Goal: Find specific page/section: Find specific page/section

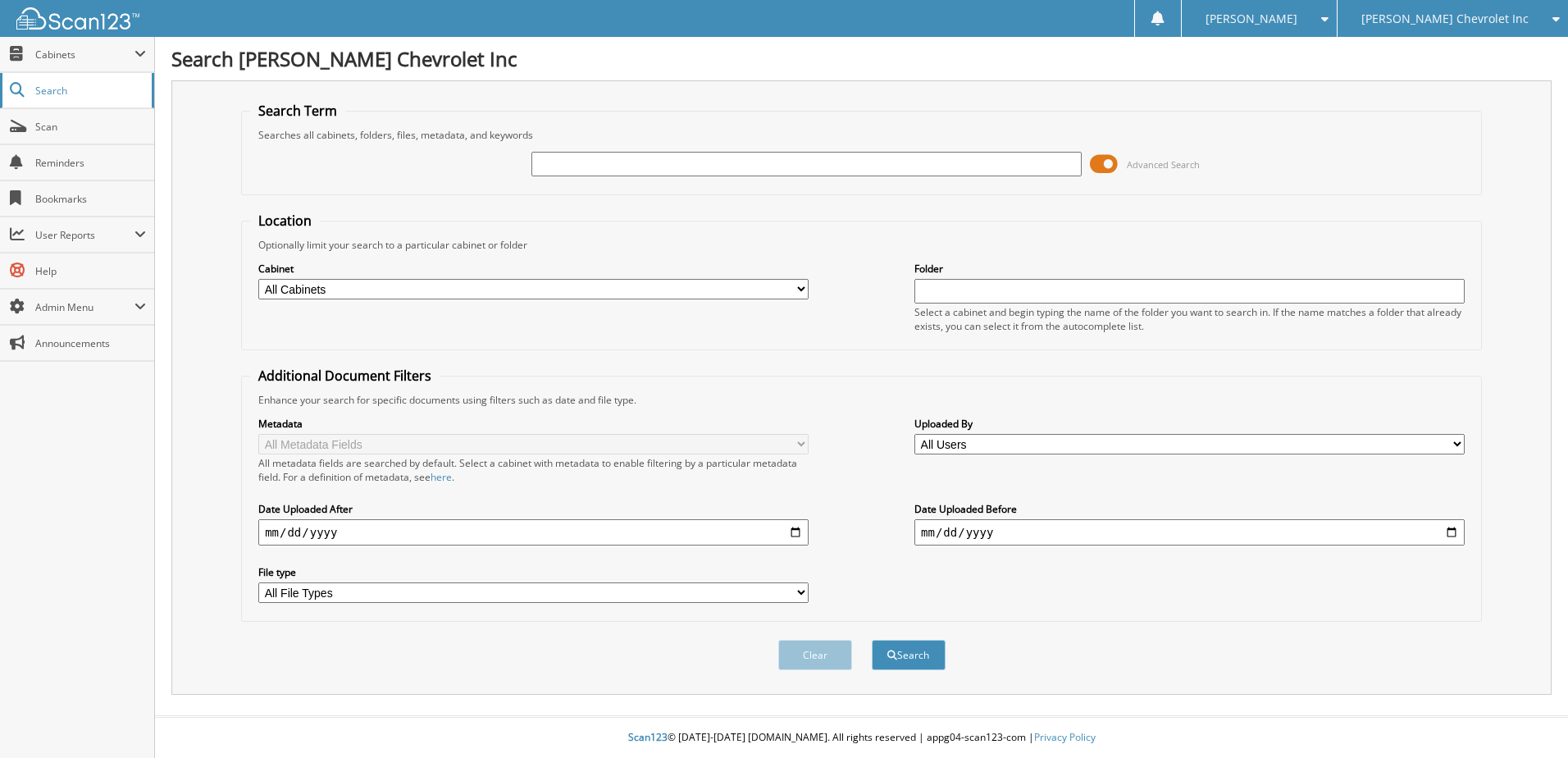
click at [60, 89] on span "Search" at bounding box center [90, 90] width 109 height 14
click at [559, 169] on input "text" at bounding box center [806, 164] width 550 height 24
type input "68681"
click at [872, 640] on button "Search" at bounding box center [908, 655] width 74 height 30
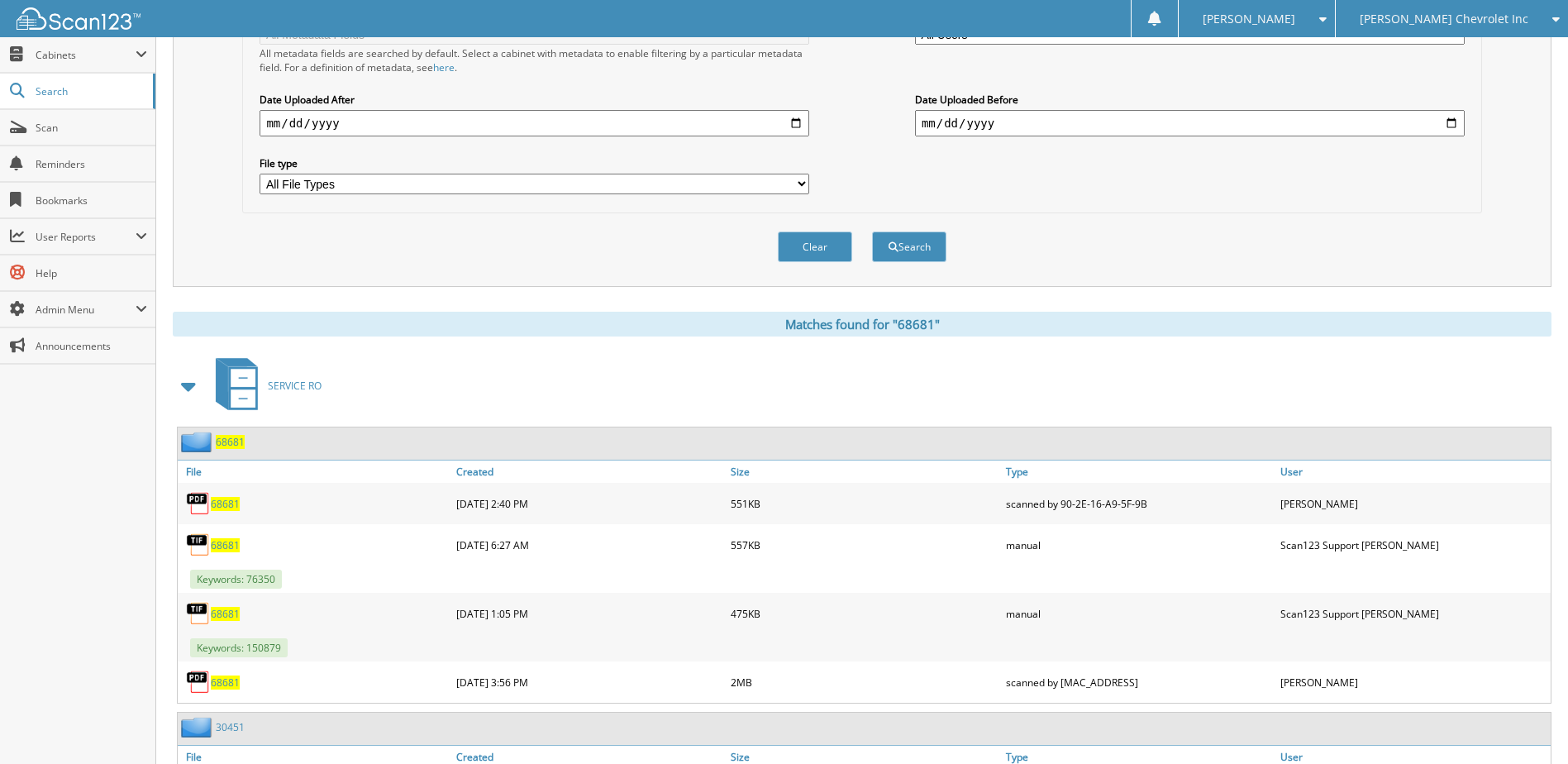
scroll to position [496, 0]
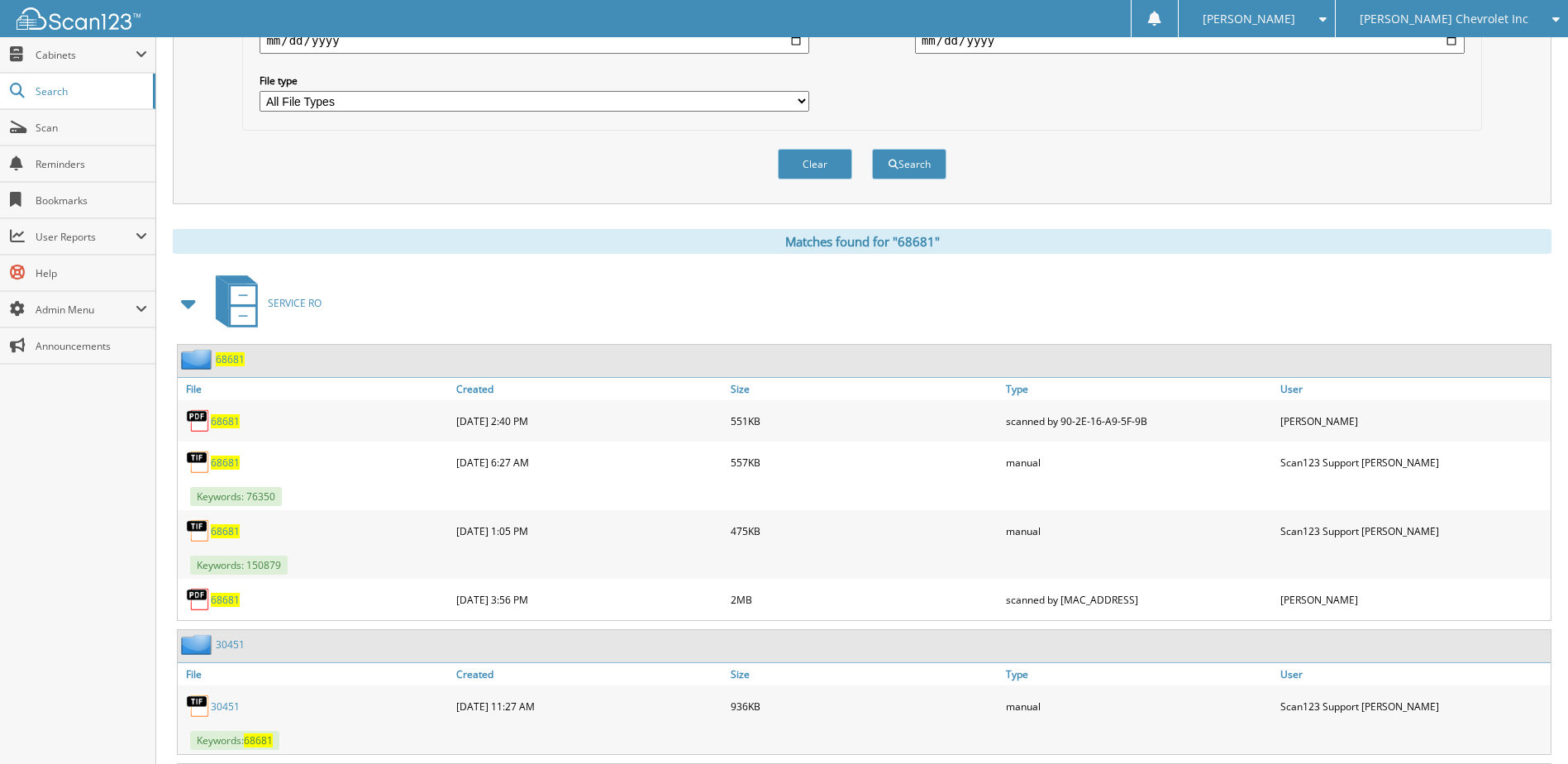
click at [228, 414] on link "68681" at bounding box center [224, 421] width 29 height 14
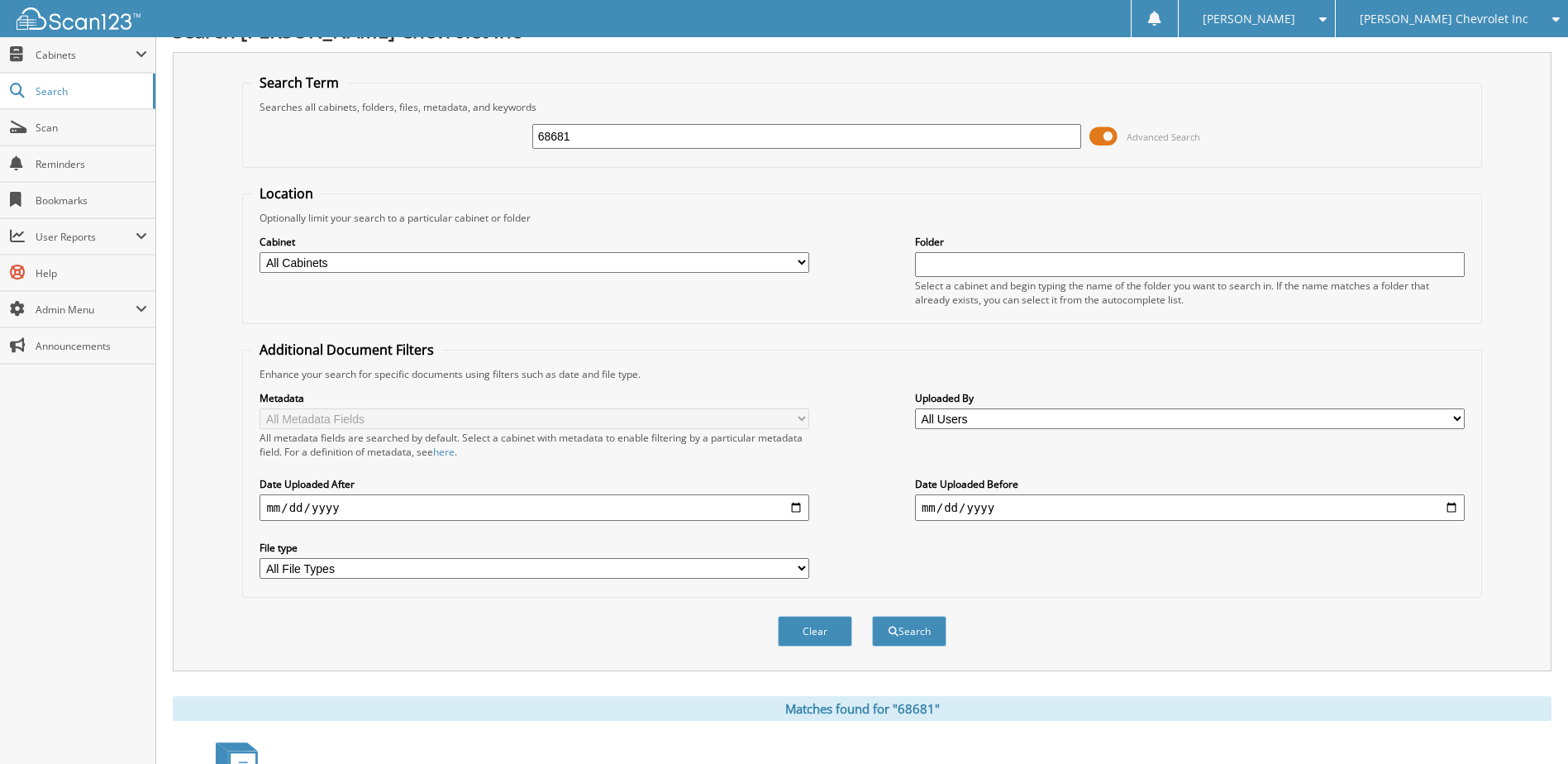
scroll to position [0, 0]
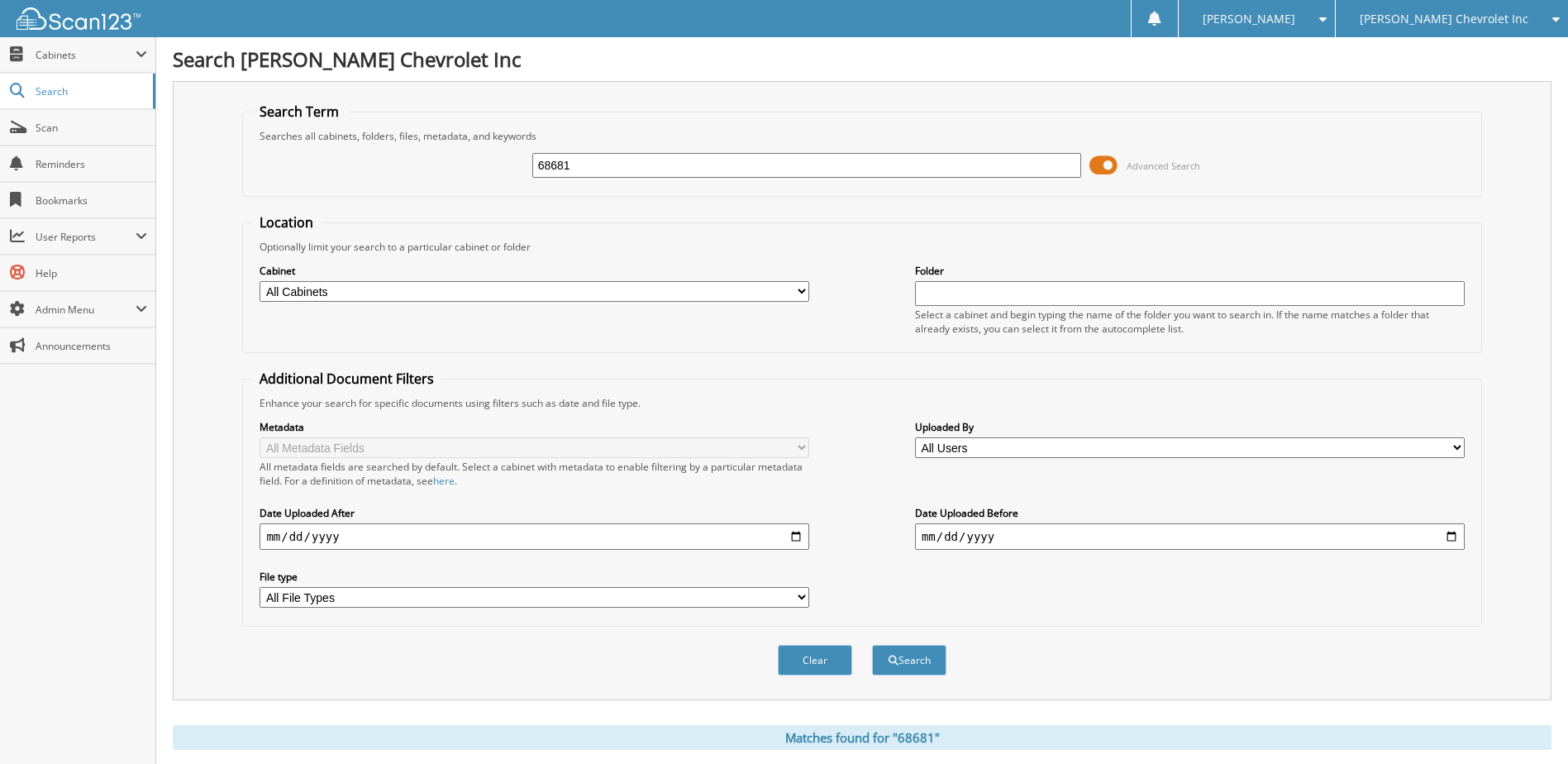
click at [668, 168] on input "68681" at bounding box center [806, 165] width 550 height 25
type input "77435"
click at [872, 645] on button "Search" at bounding box center [909, 660] width 74 height 30
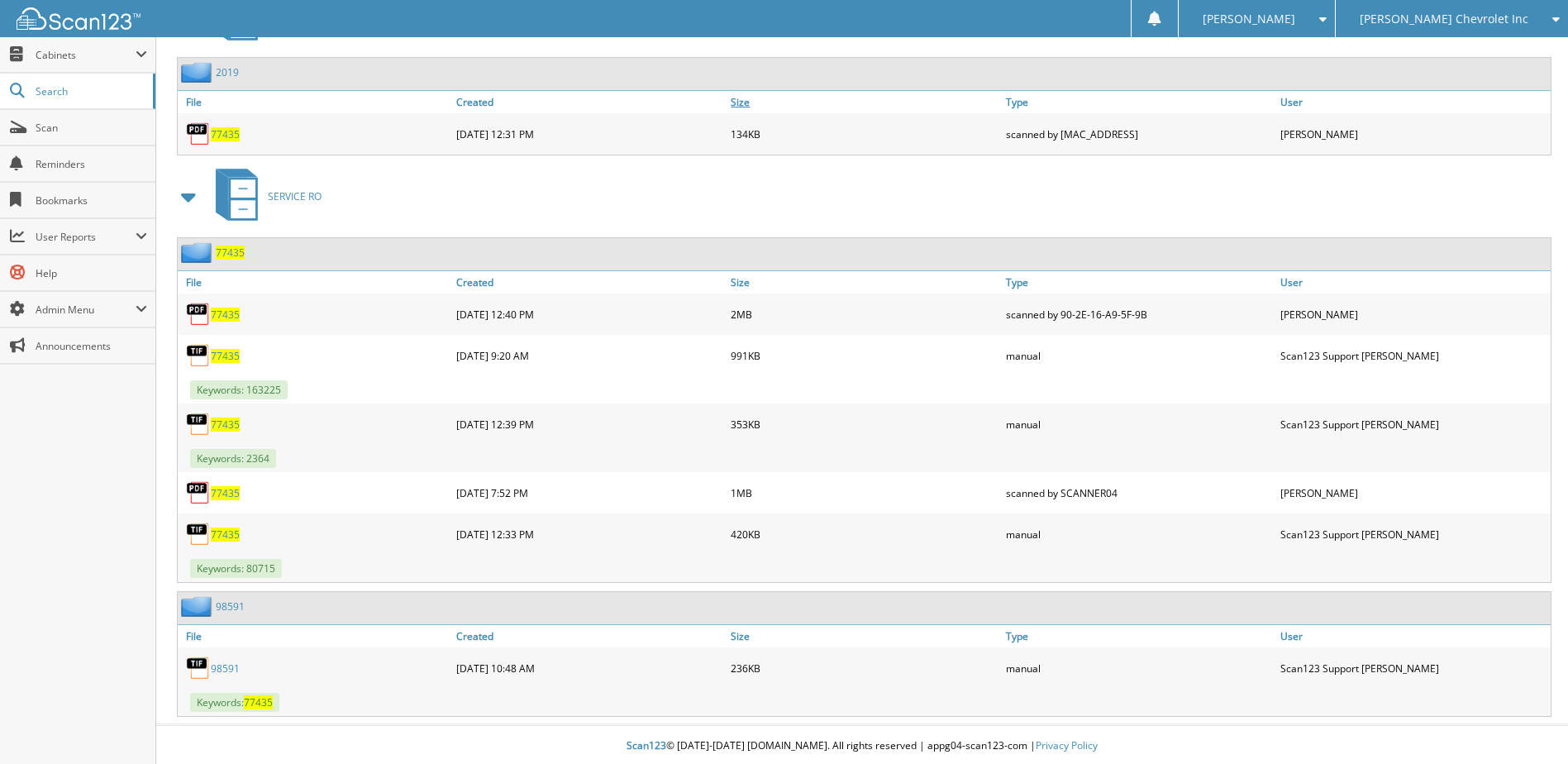
scroll to position [1330, 0]
click at [227, 315] on span "77435" at bounding box center [224, 311] width 29 height 14
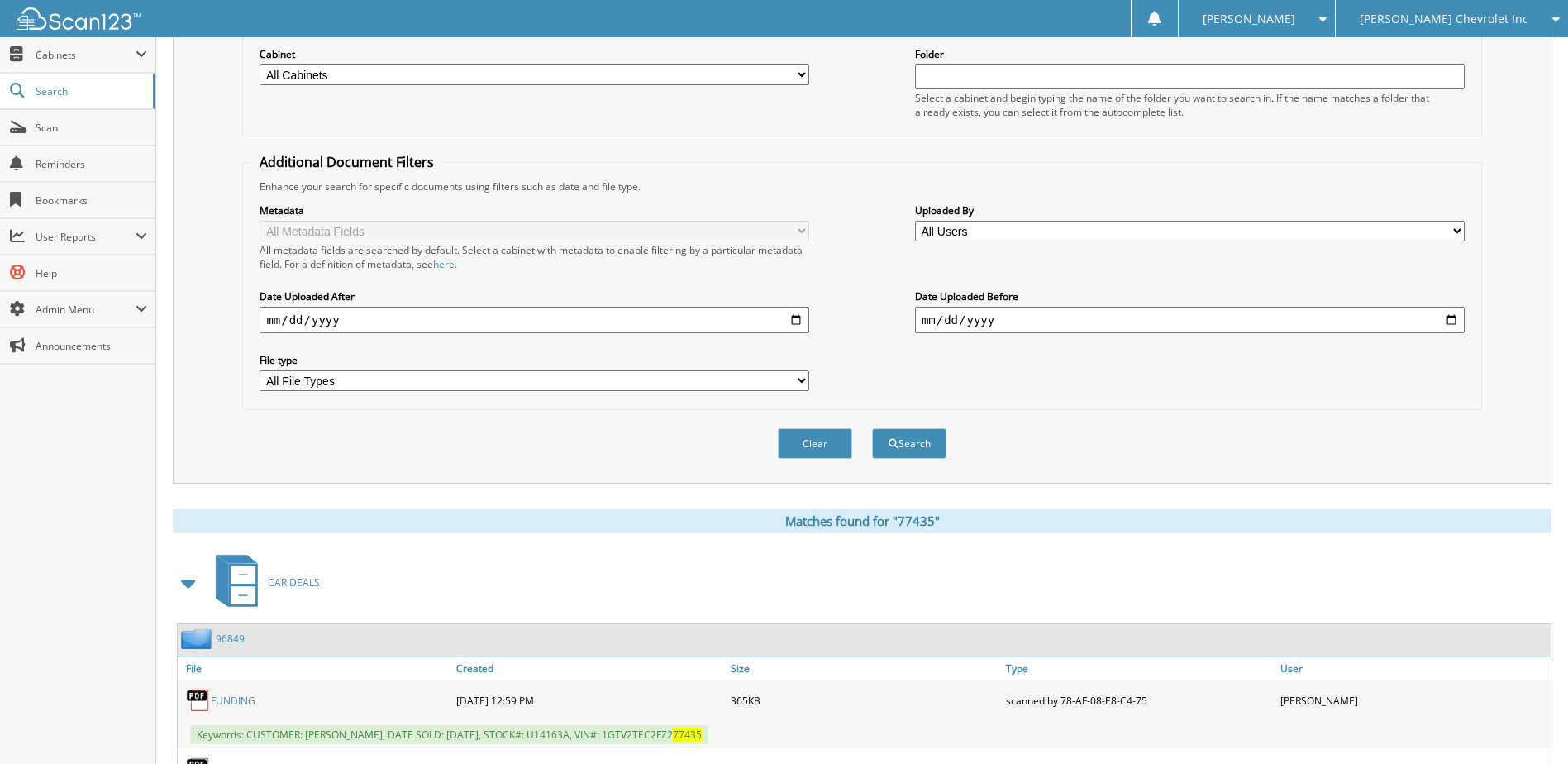
scroll to position [0, 0]
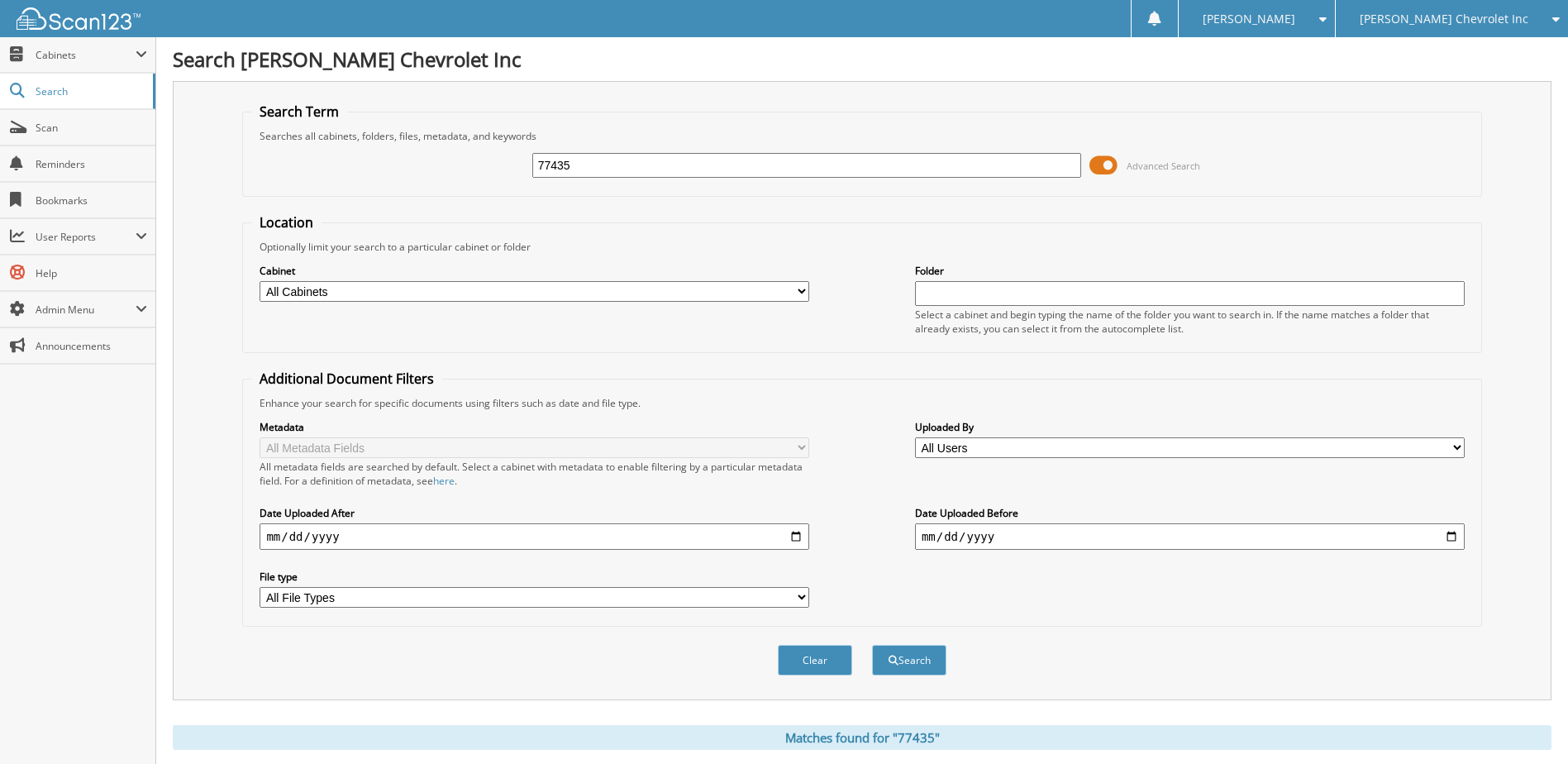
click at [647, 164] on input "77435" at bounding box center [806, 165] width 550 height 25
type input "81632"
click at [872, 645] on button "Search" at bounding box center [909, 660] width 74 height 30
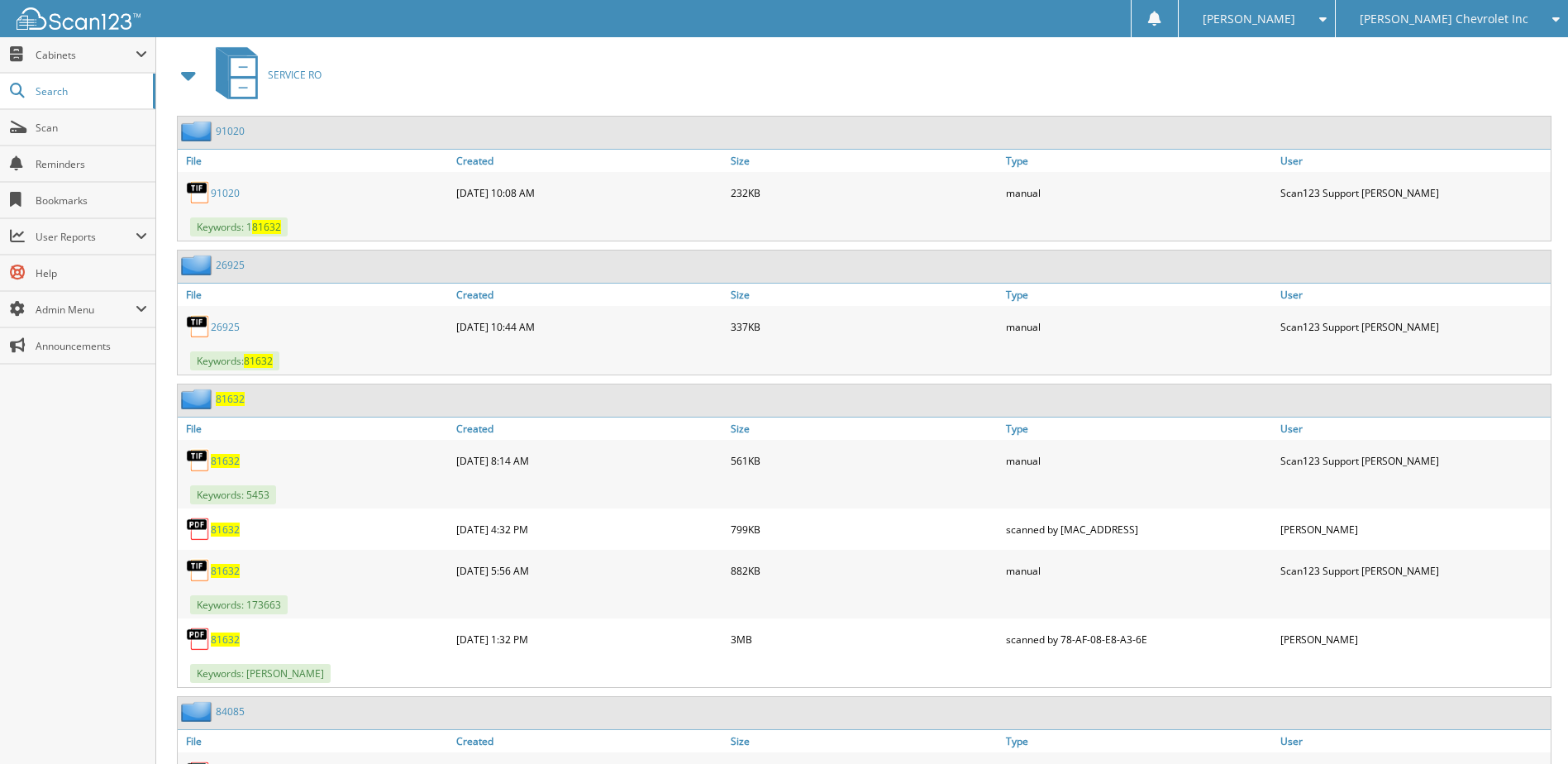
scroll to position [934, 0]
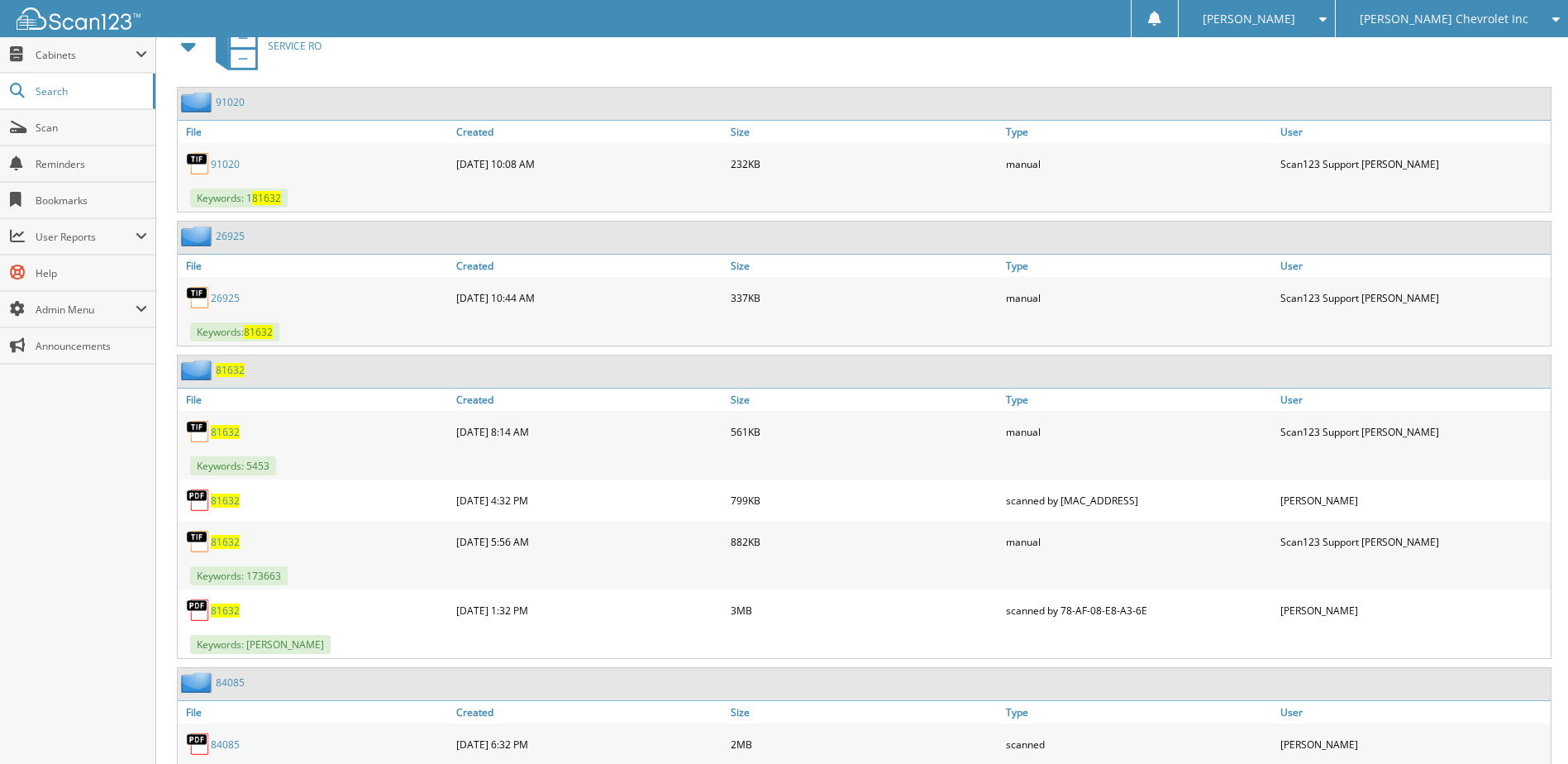
click at [227, 435] on span "81632" at bounding box center [224, 432] width 29 height 14
click at [894, 433] on div "561KB" at bounding box center [863, 431] width 274 height 33
click at [233, 615] on span "81632" at bounding box center [224, 610] width 29 height 14
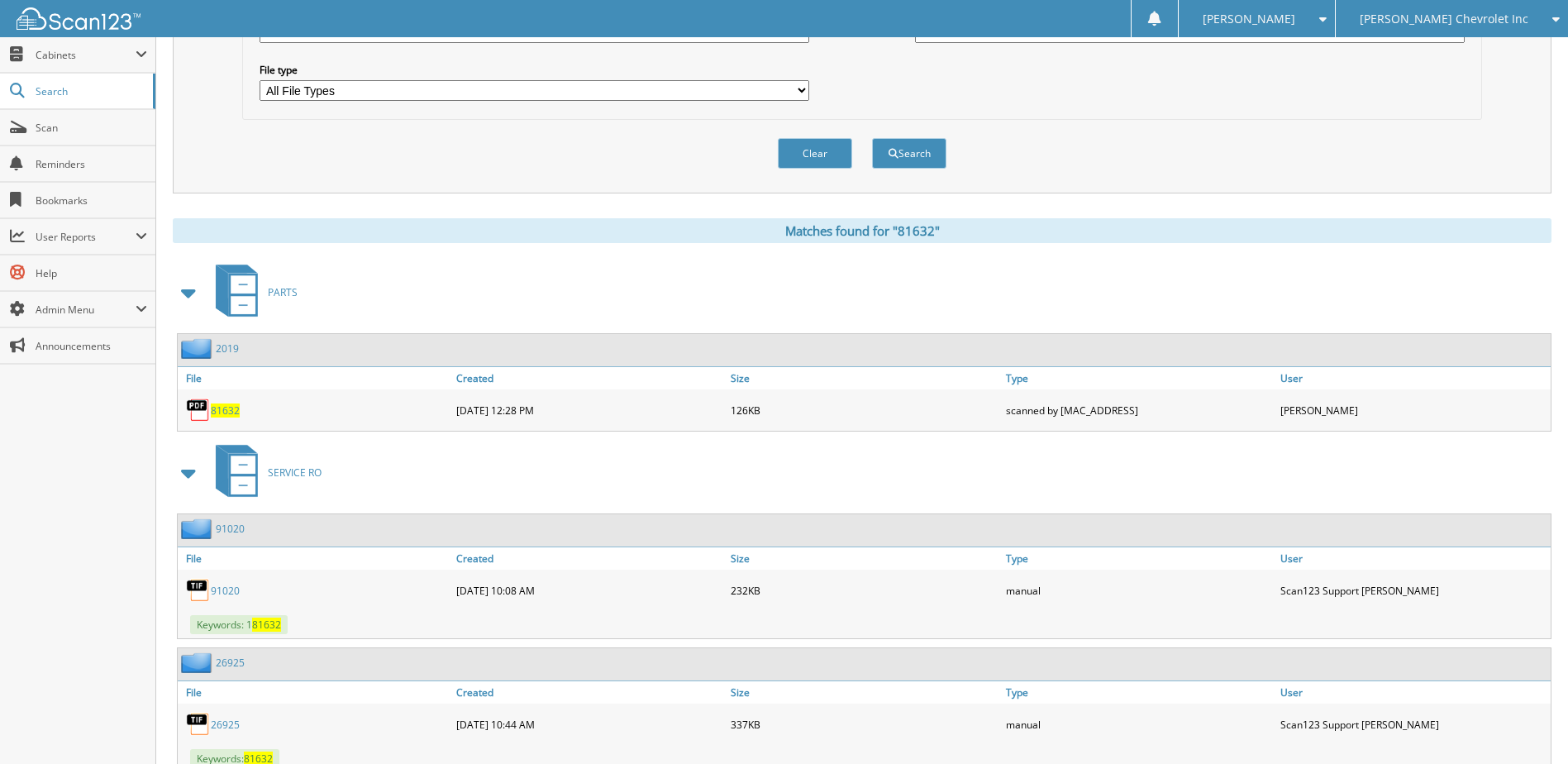
scroll to position [107, 0]
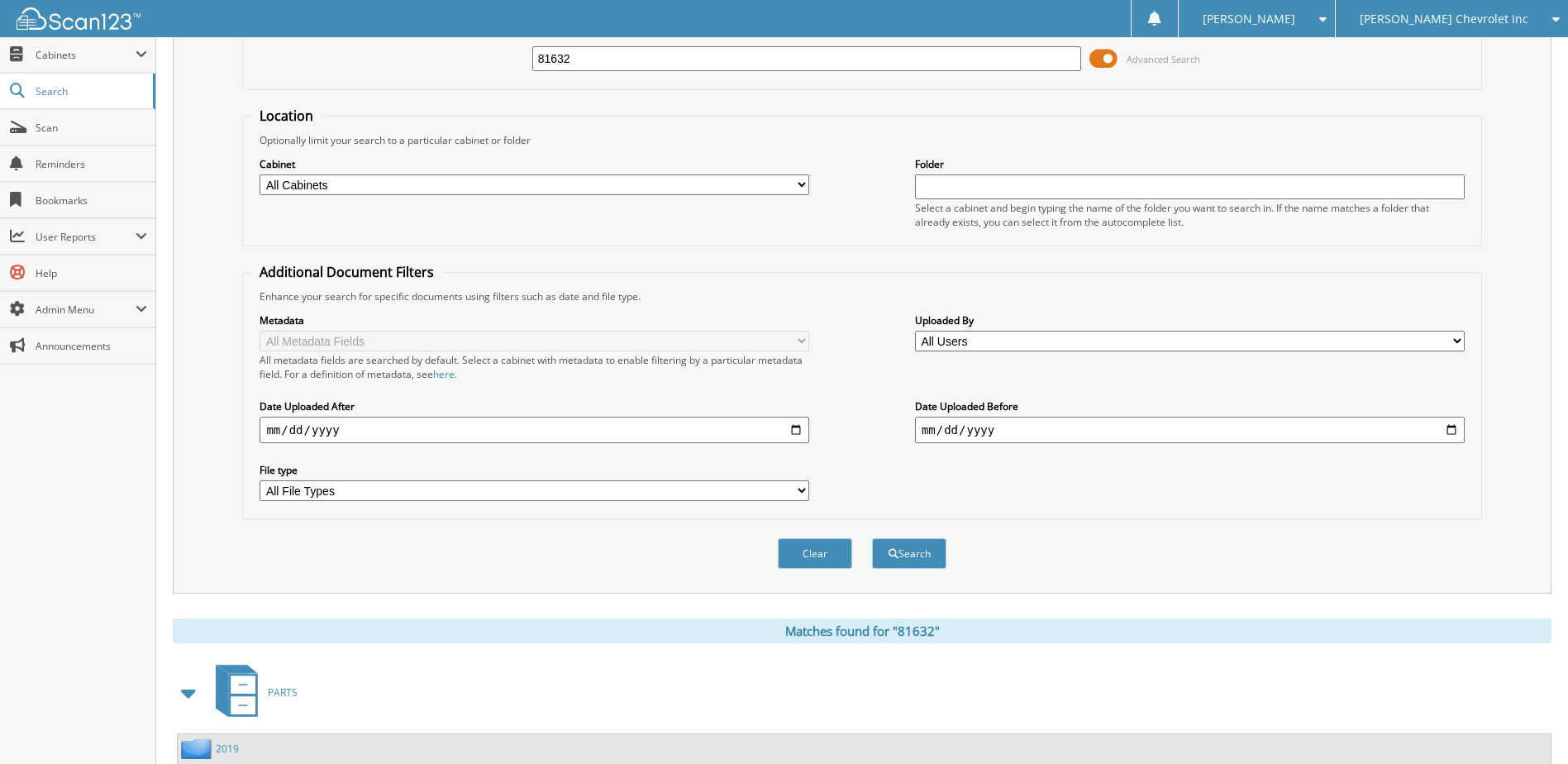
click at [644, 51] on input "81632" at bounding box center [806, 58] width 550 height 25
type input "83142"
click at [872, 539] on button "Search" at bounding box center [909, 554] width 74 height 30
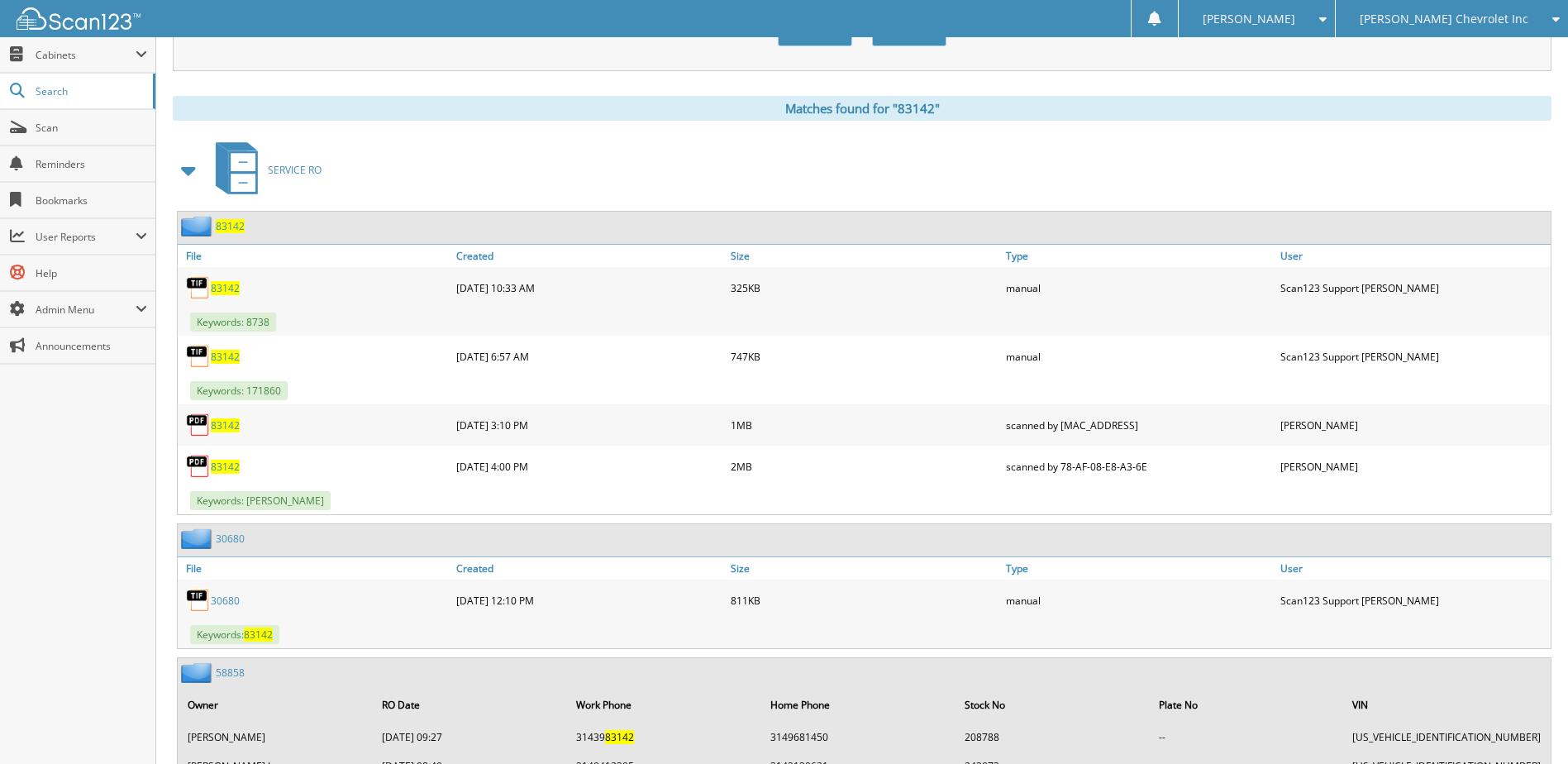
scroll to position [579, 0]
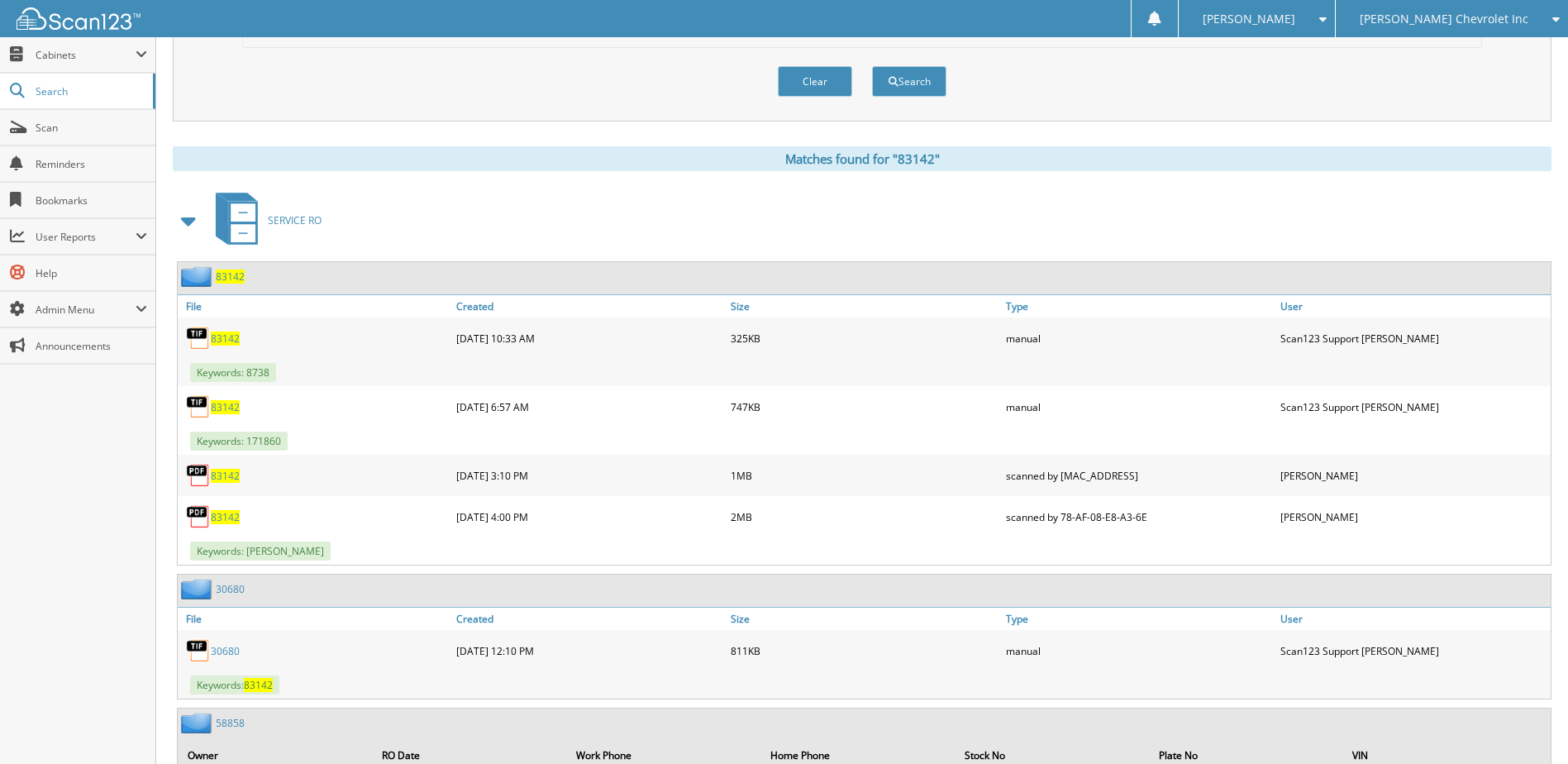
click at [218, 518] on span "83142" at bounding box center [224, 517] width 29 height 14
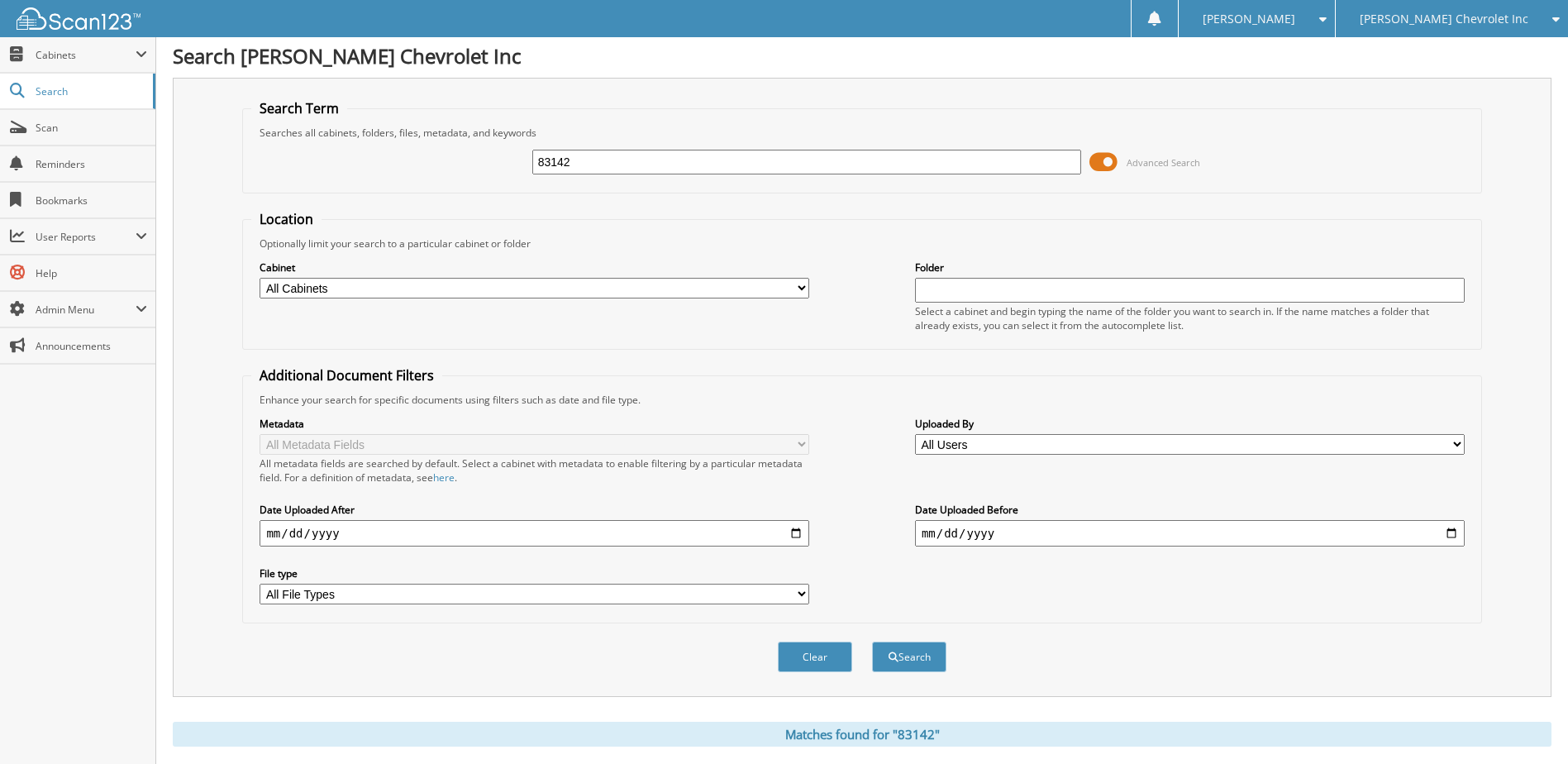
scroll to position [0, 0]
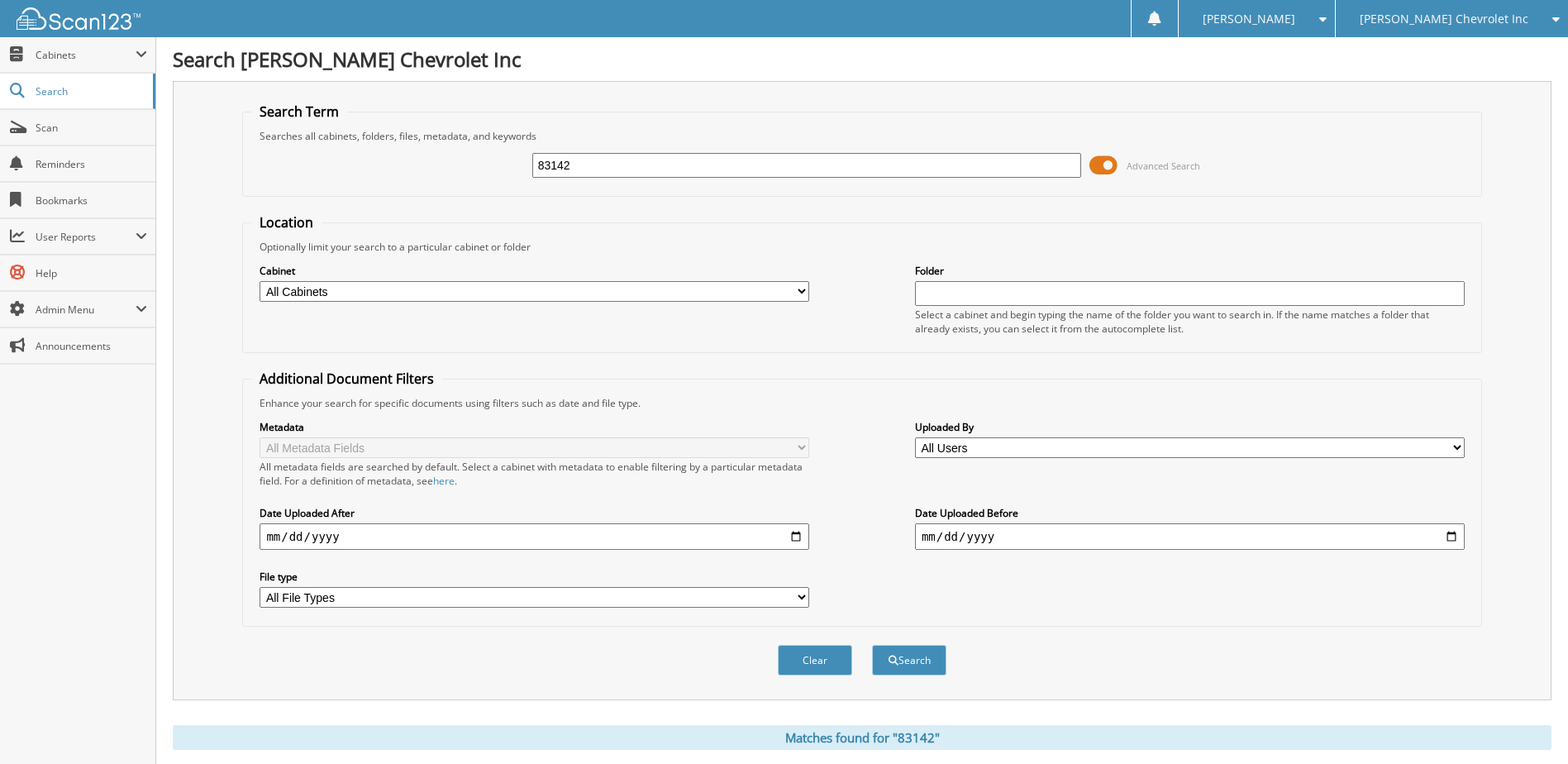
click at [733, 158] on input "83142" at bounding box center [806, 165] width 550 height 25
type input "8"
type input "84067"
click at [872, 645] on button "Search" at bounding box center [909, 660] width 74 height 30
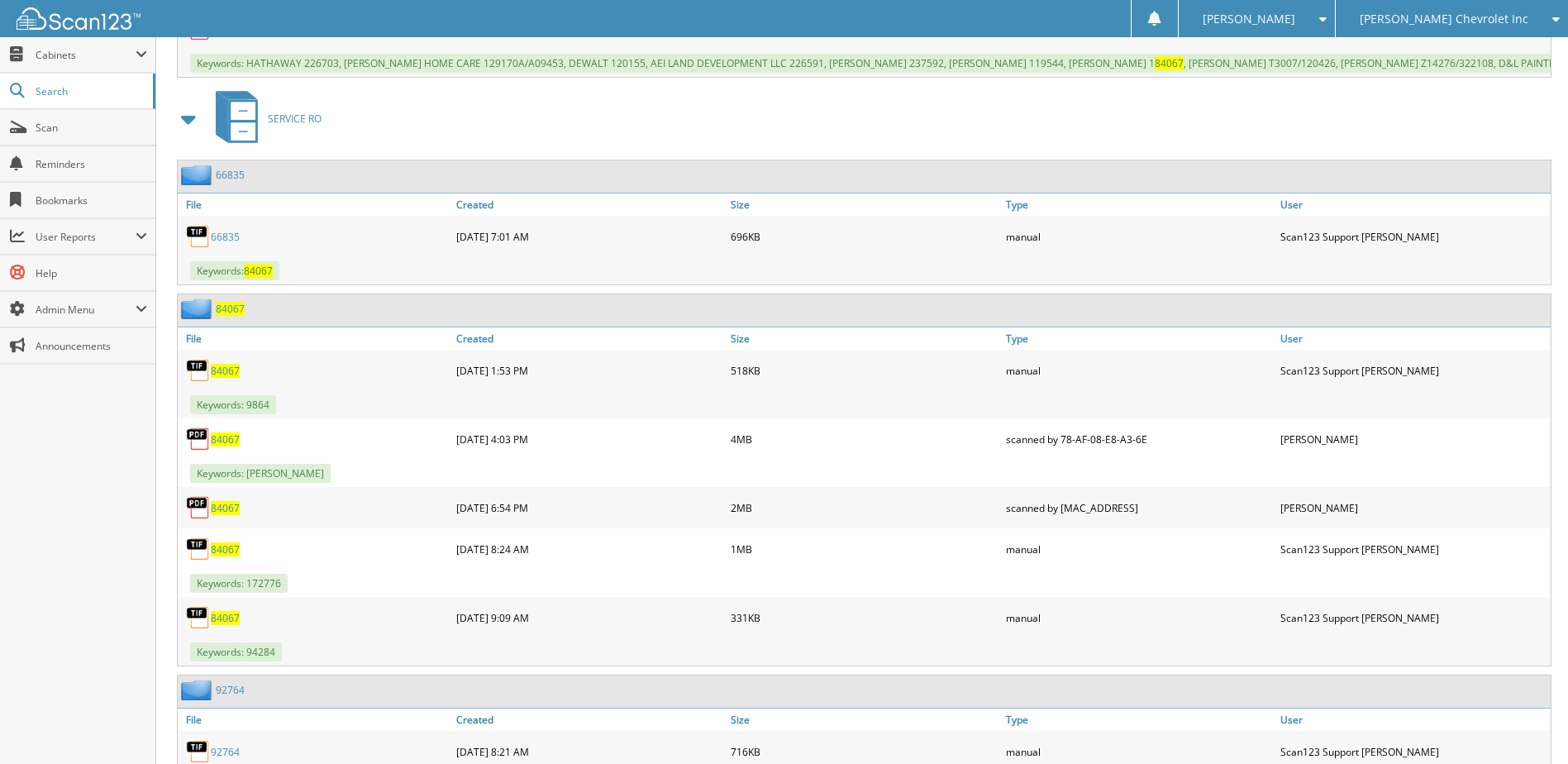
scroll to position [1322, 0]
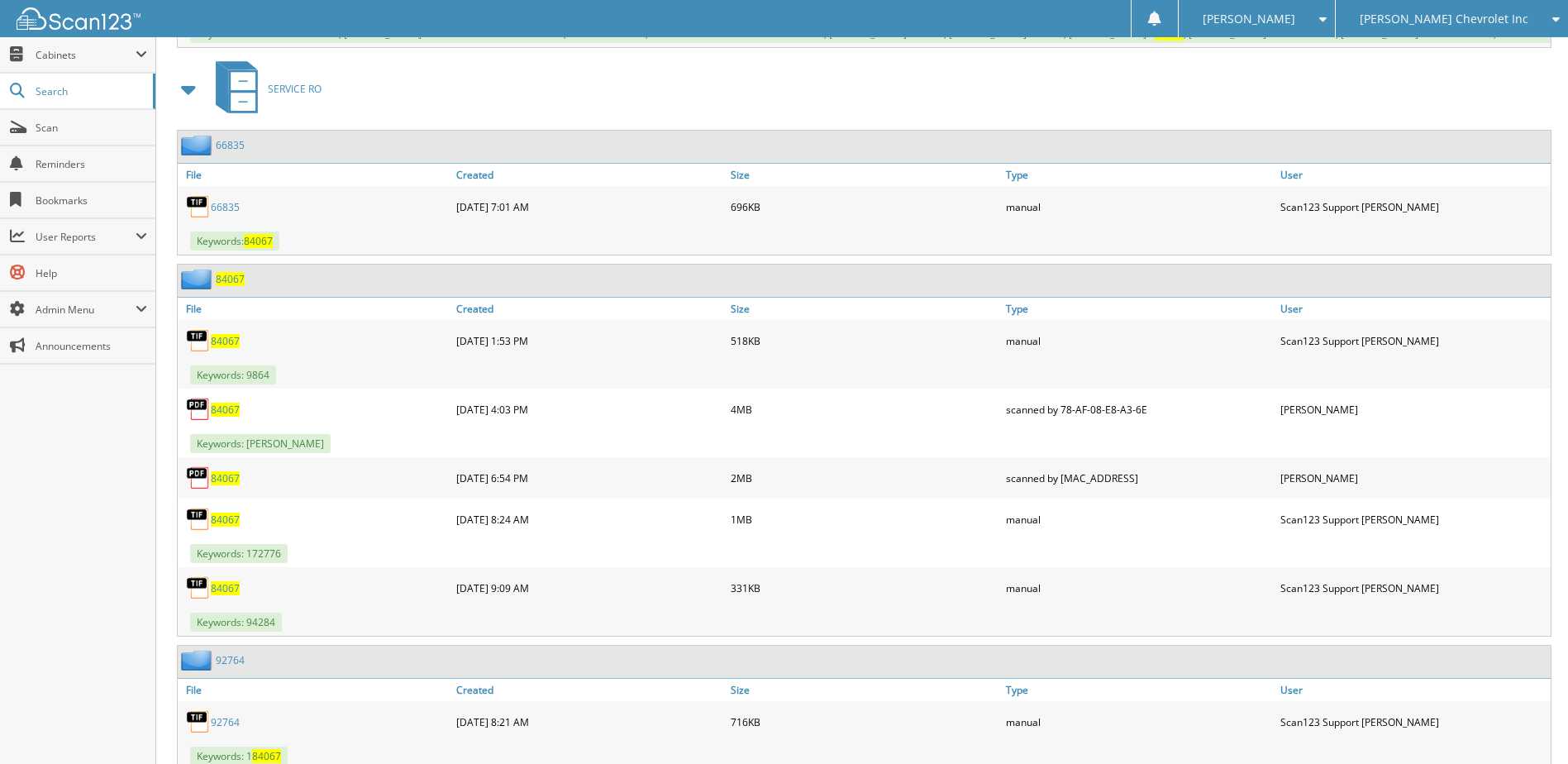
click at [226, 407] on span "84067" at bounding box center [224, 409] width 29 height 14
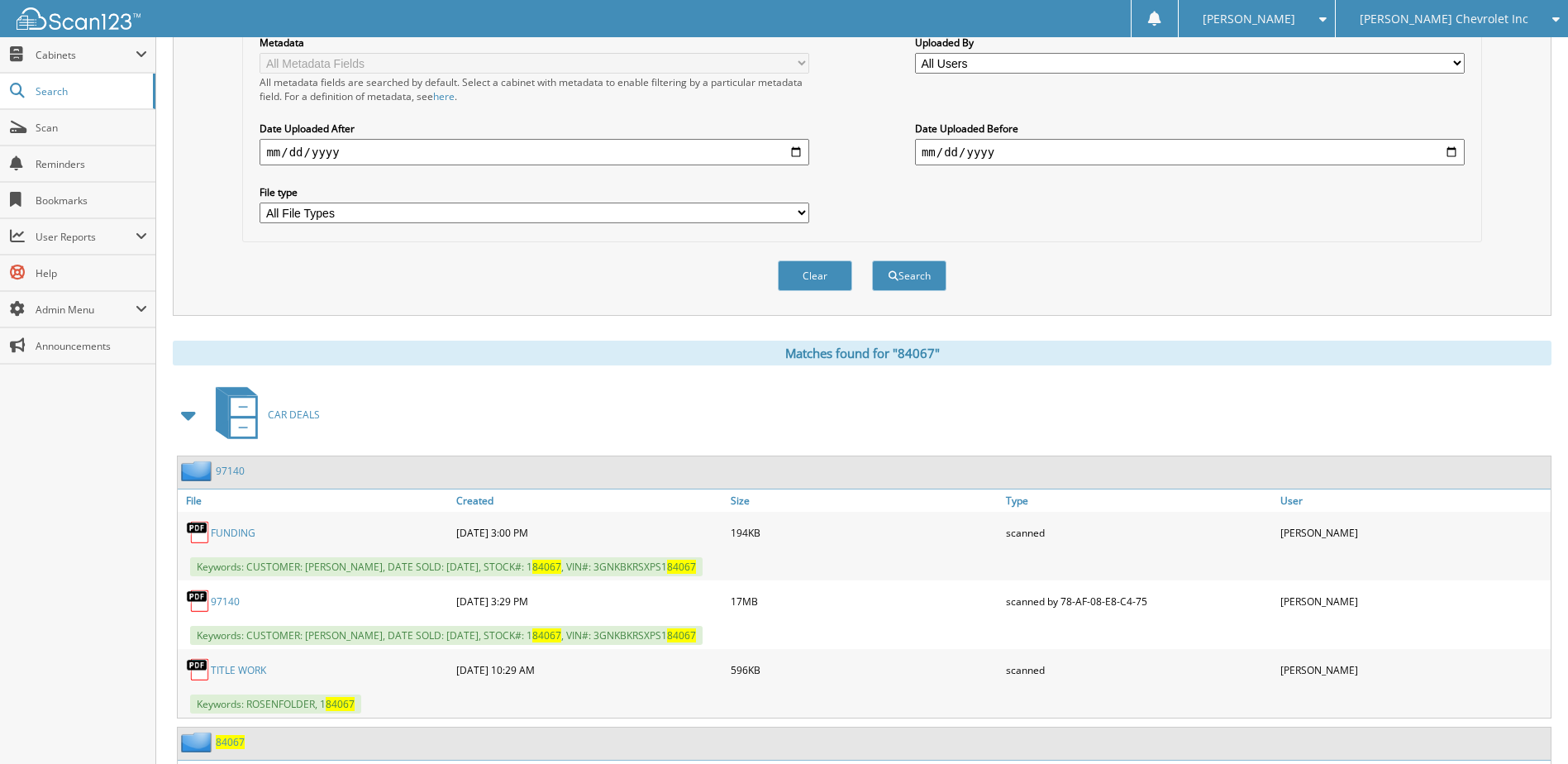
scroll to position [0, 0]
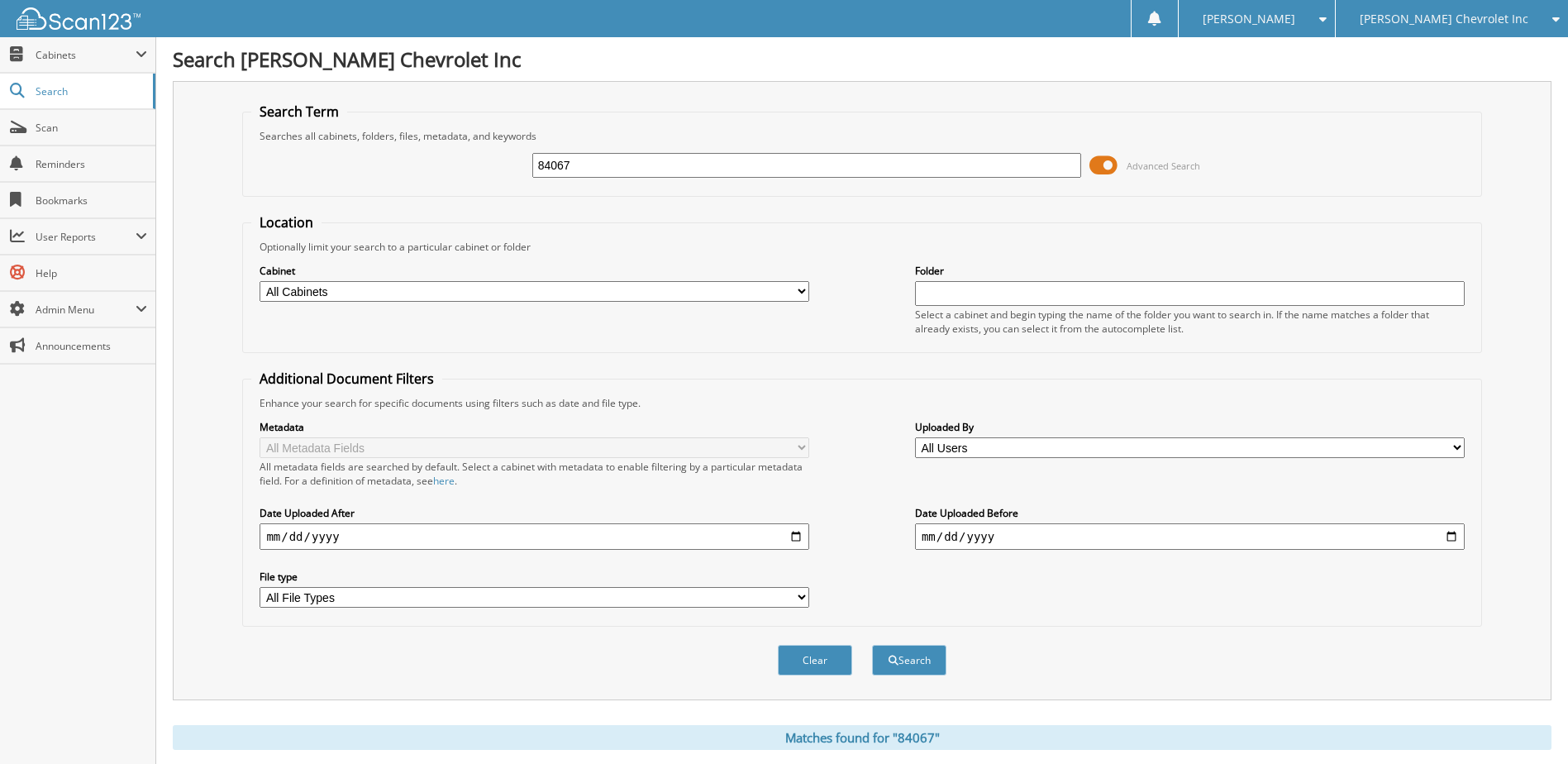
click at [657, 159] on input "84067" at bounding box center [806, 165] width 550 height 25
drag, startPoint x: 658, startPoint y: 158, endPoint x: 541, endPoint y: 169, distance: 117.5
click at [541, 169] on input "84067" at bounding box center [806, 165] width 550 height 25
type input "85525"
click at [872, 645] on button "Search" at bounding box center [909, 660] width 74 height 30
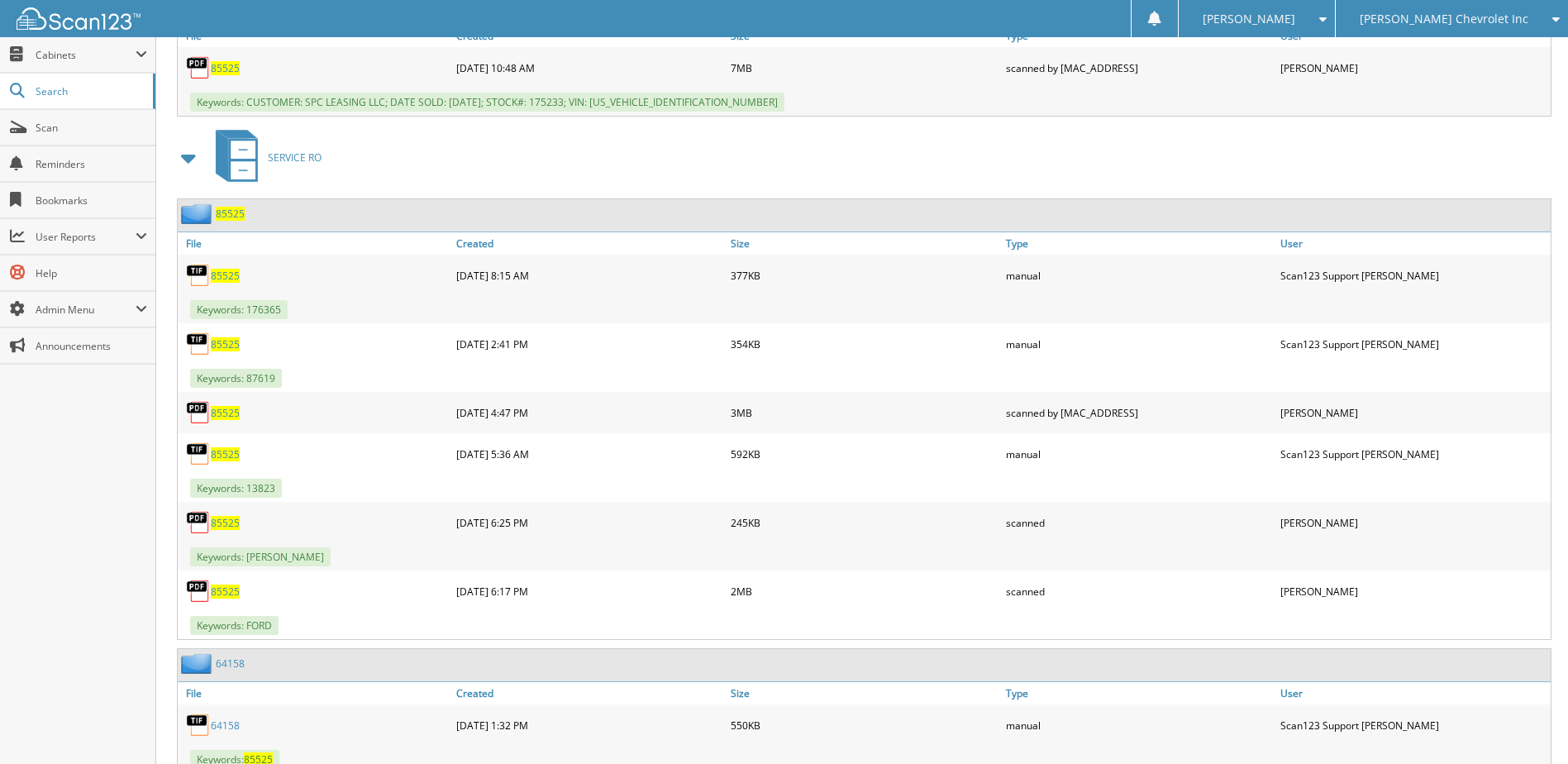
scroll to position [909, 0]
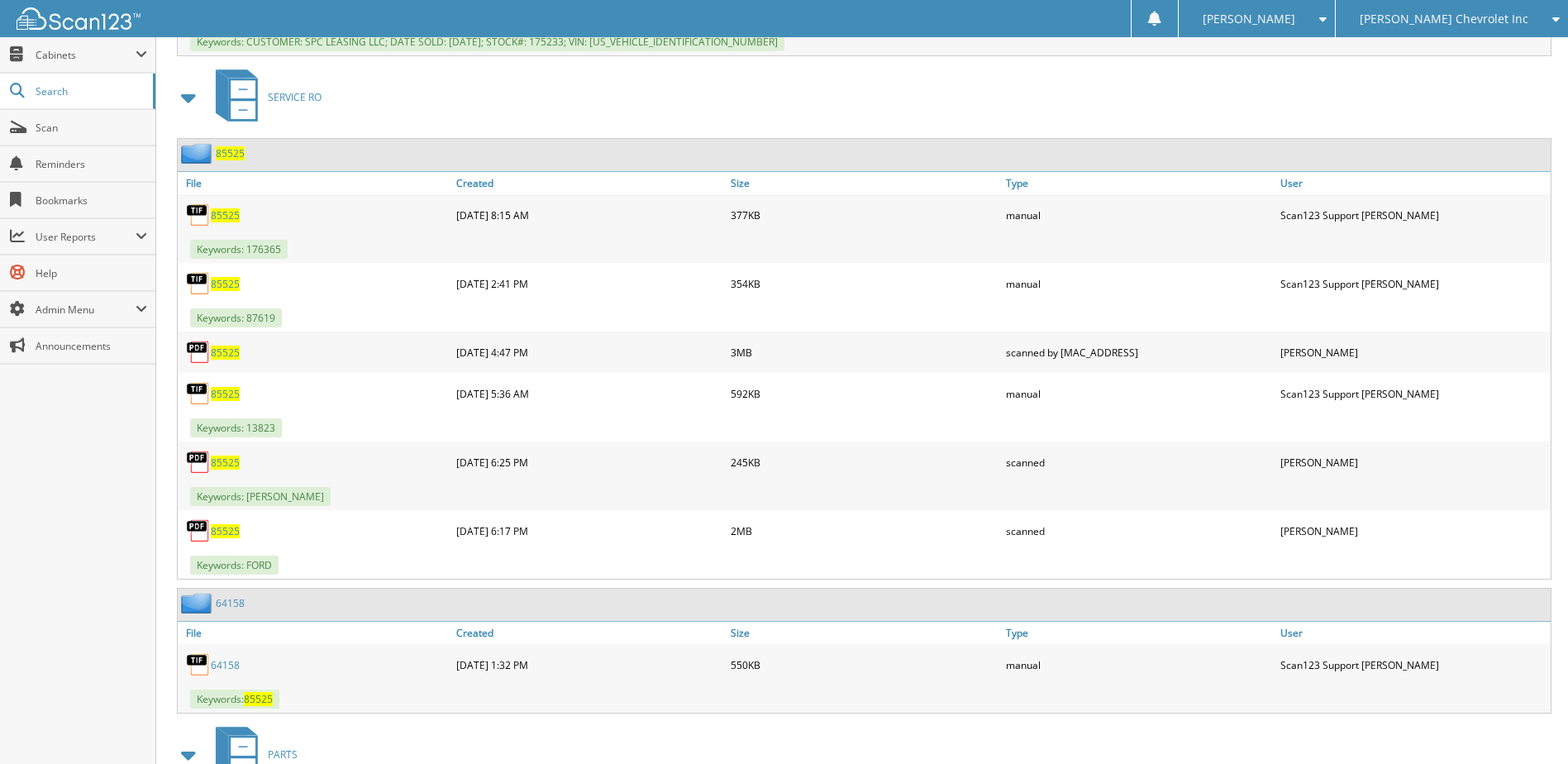
click at [225, 463] on span "85525" at bounding box center [224, 462] width 29 height 14
click at [224, 531] on span "85525" at bounding box center [224, 531] width 29 height 14
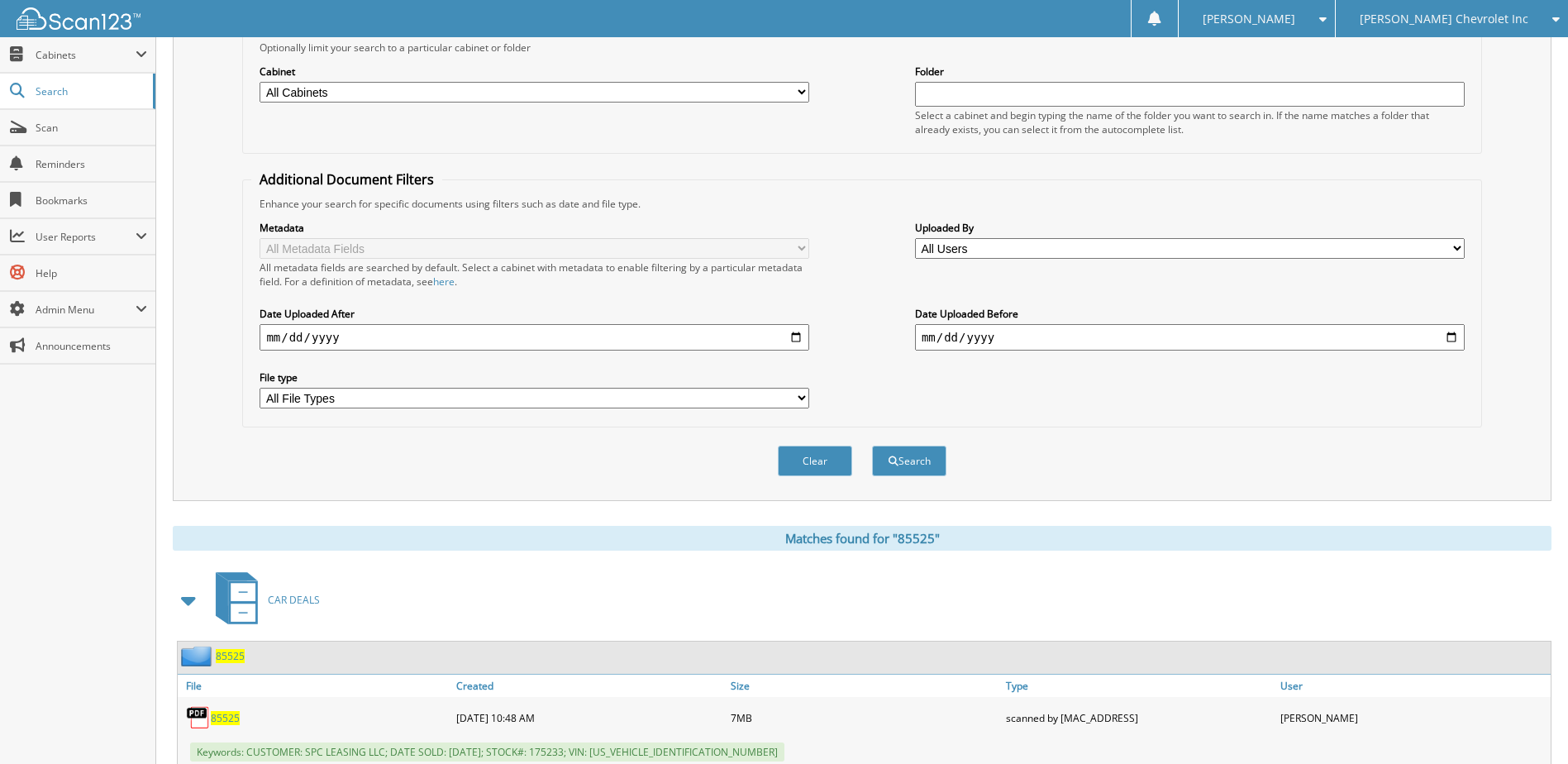
scroll to position [0, 0]
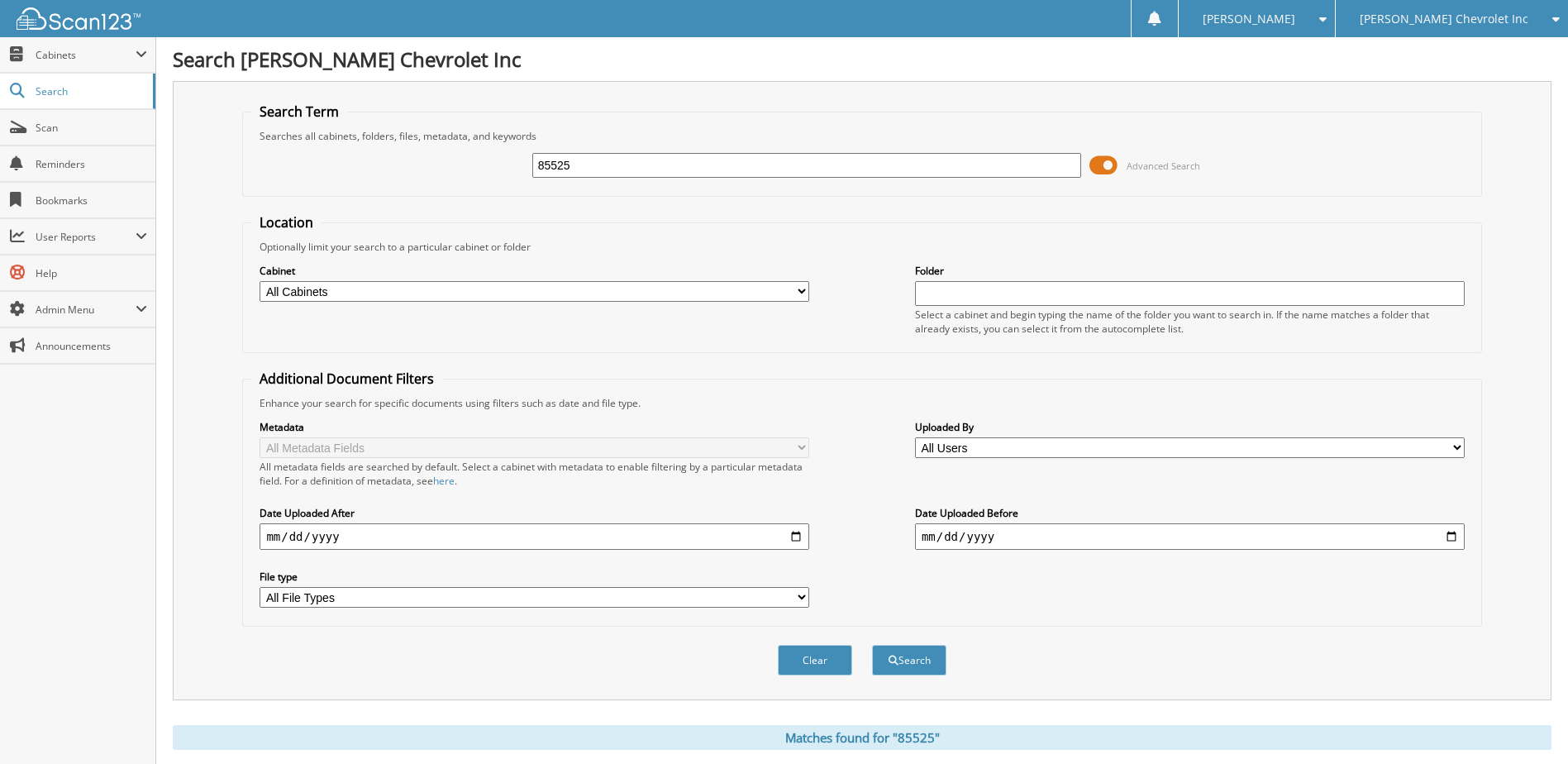
drag, startPoint x: 650, startPoint y: 161, endPoint x: 263, endPoint y: 161, distance: 387.0
click at [263, 161] on div "85525 Advanced Search" at bounding box center [861, 165] width 1221 height 44
type input "95031"
click at [872, 645] on button "Search" at bounding box center [909, 660] width 74 height 30
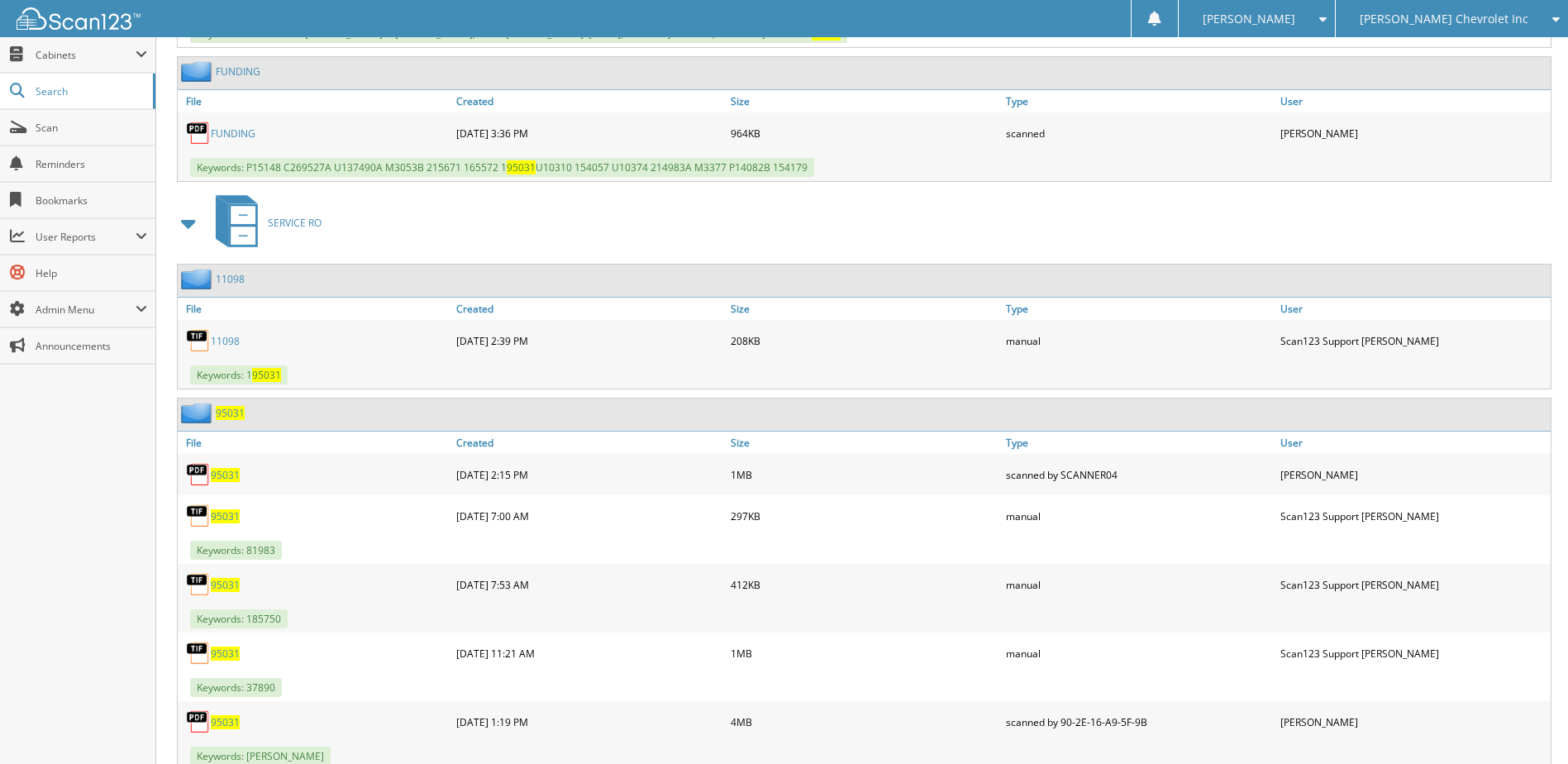
scroll to position [1405, 0]
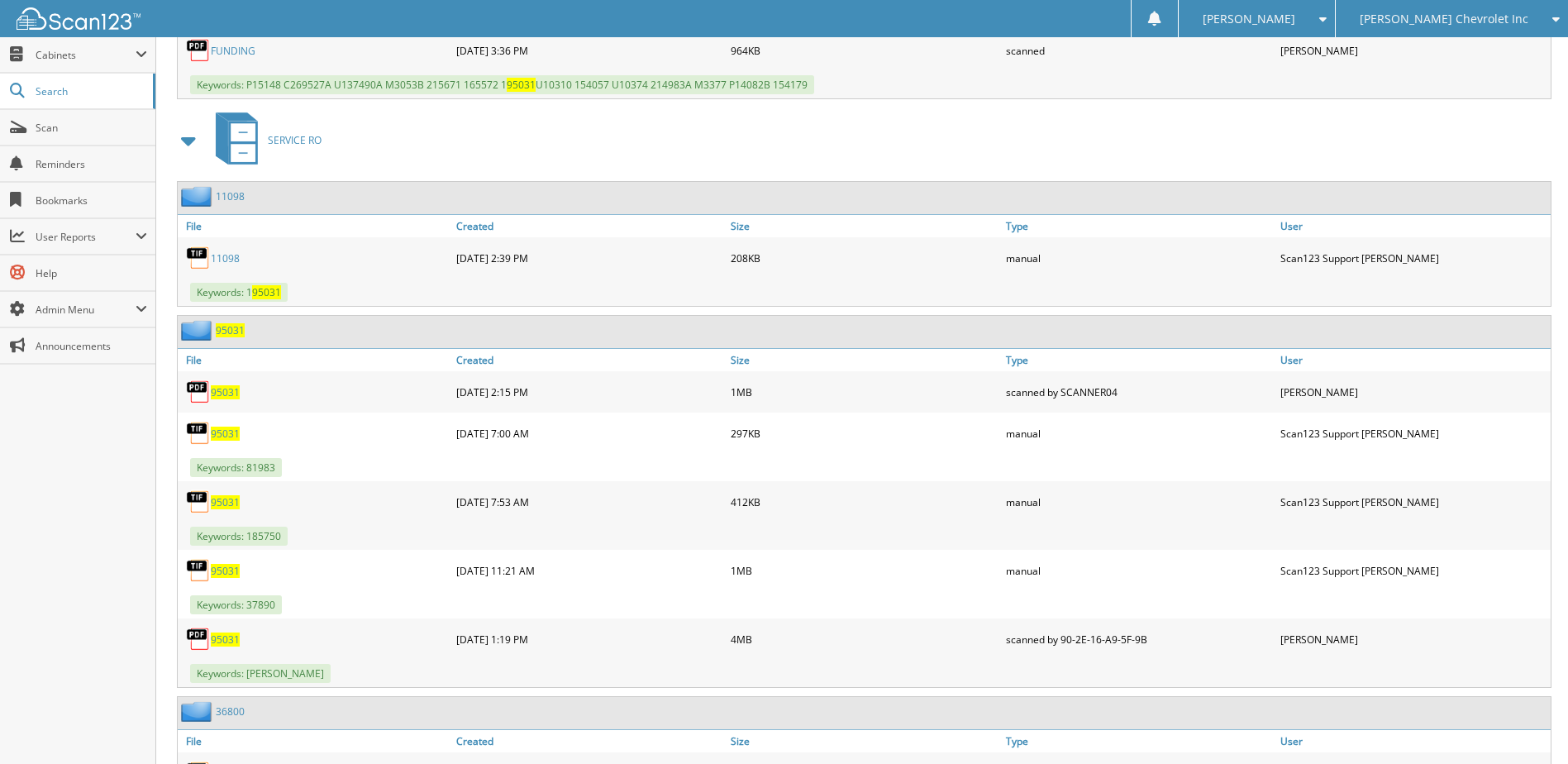
click at [218, 640] on span "95031" at bounding box center [224, 639] width 29 height 14
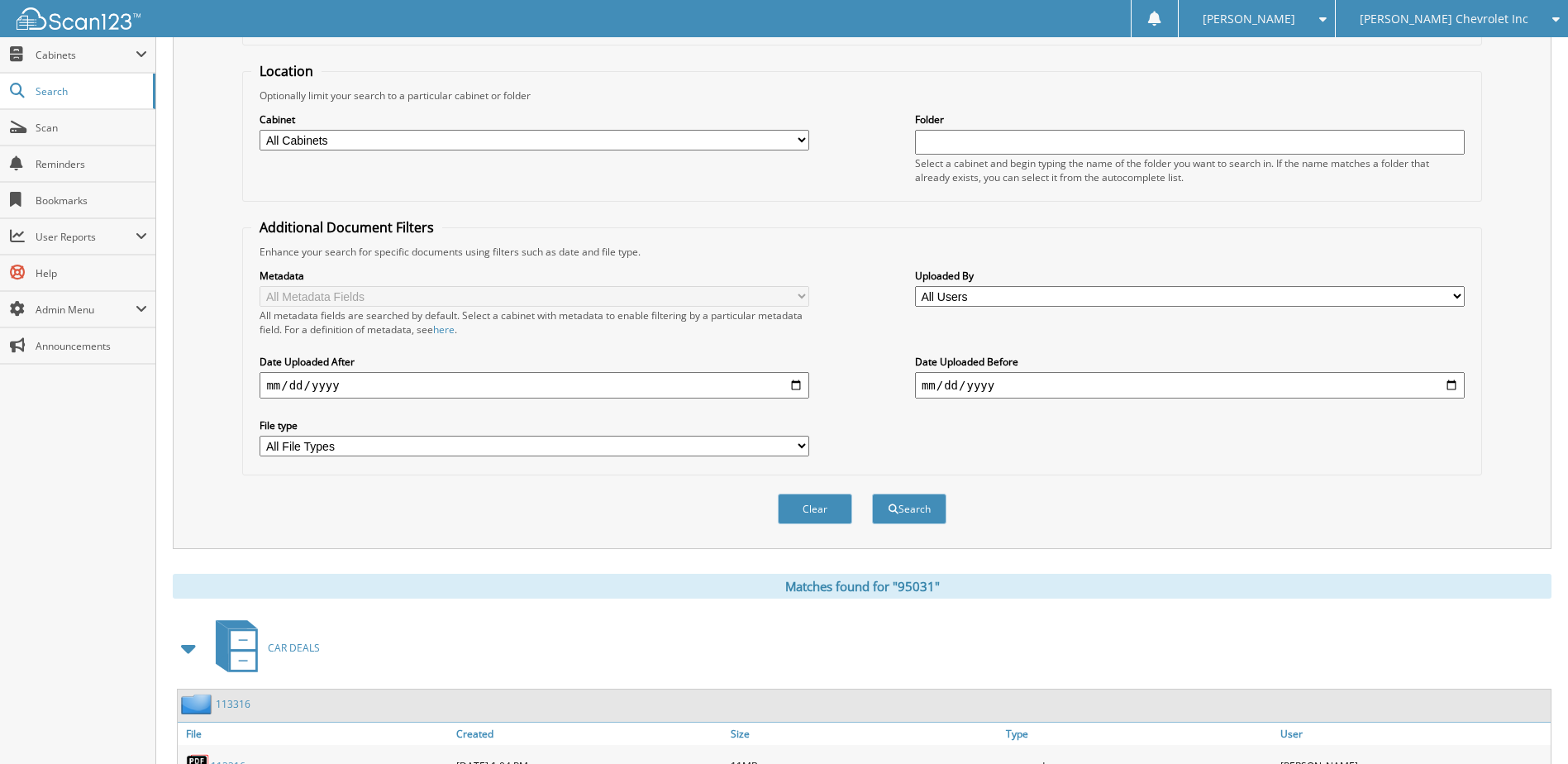
scroll to position [0, 0]
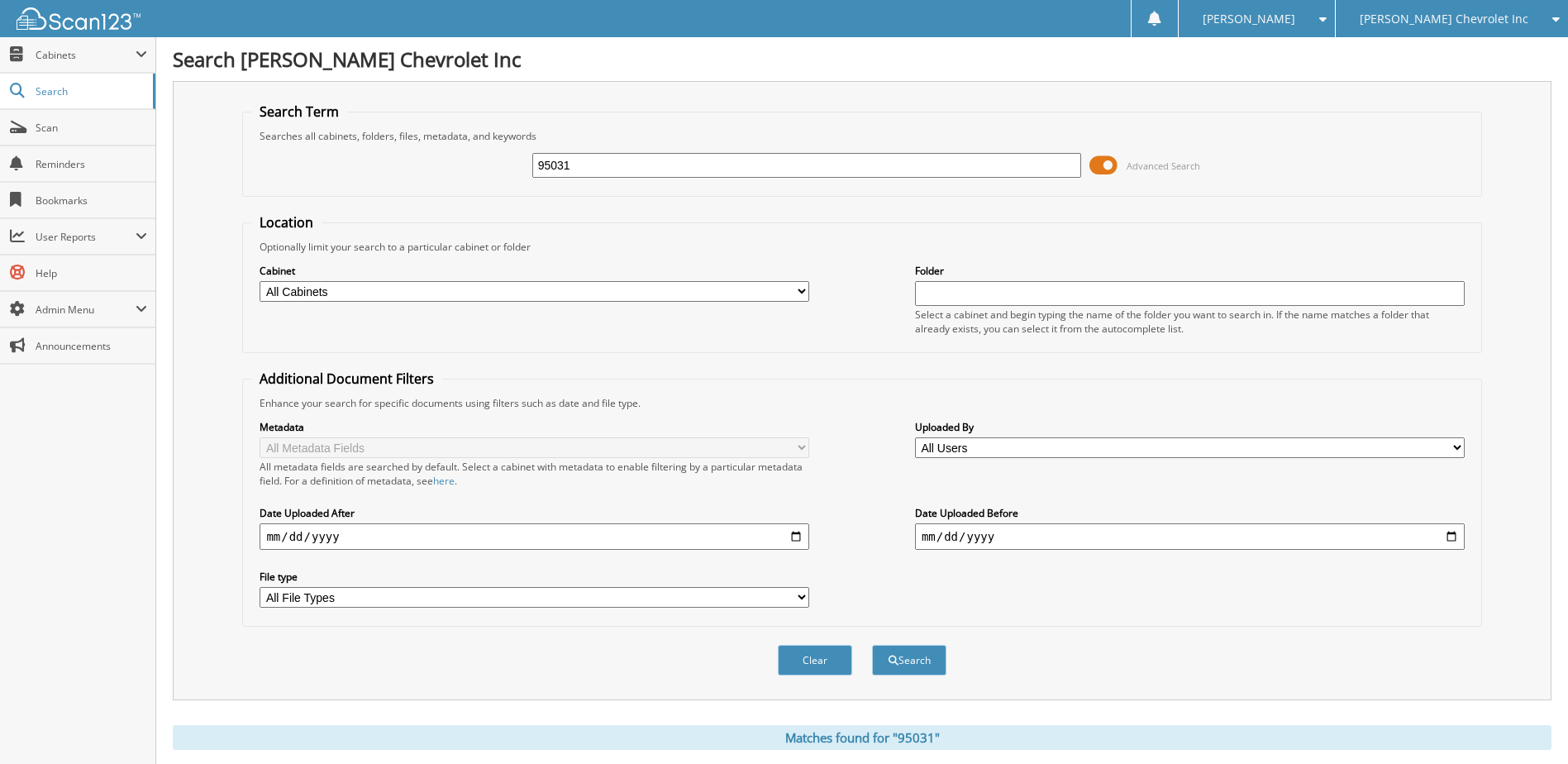
click at [606, 164] on input "95031" at bounding box center [806, 165] width 550 height 25
type input "95949"
click at [872, 645] on button "Search" at bounding box center [909, 660] width 74 height 30
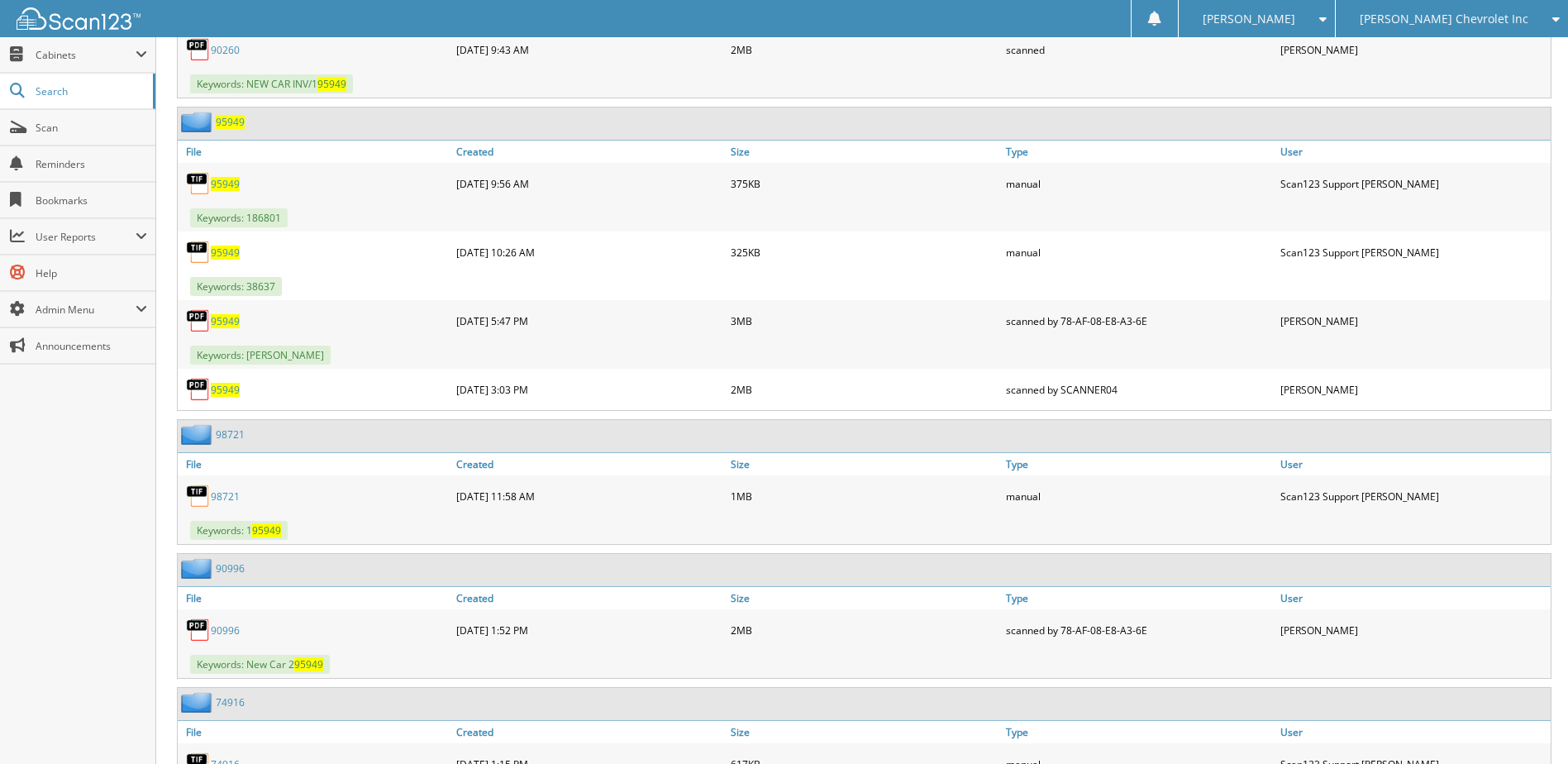
scroll to position [992, 0]
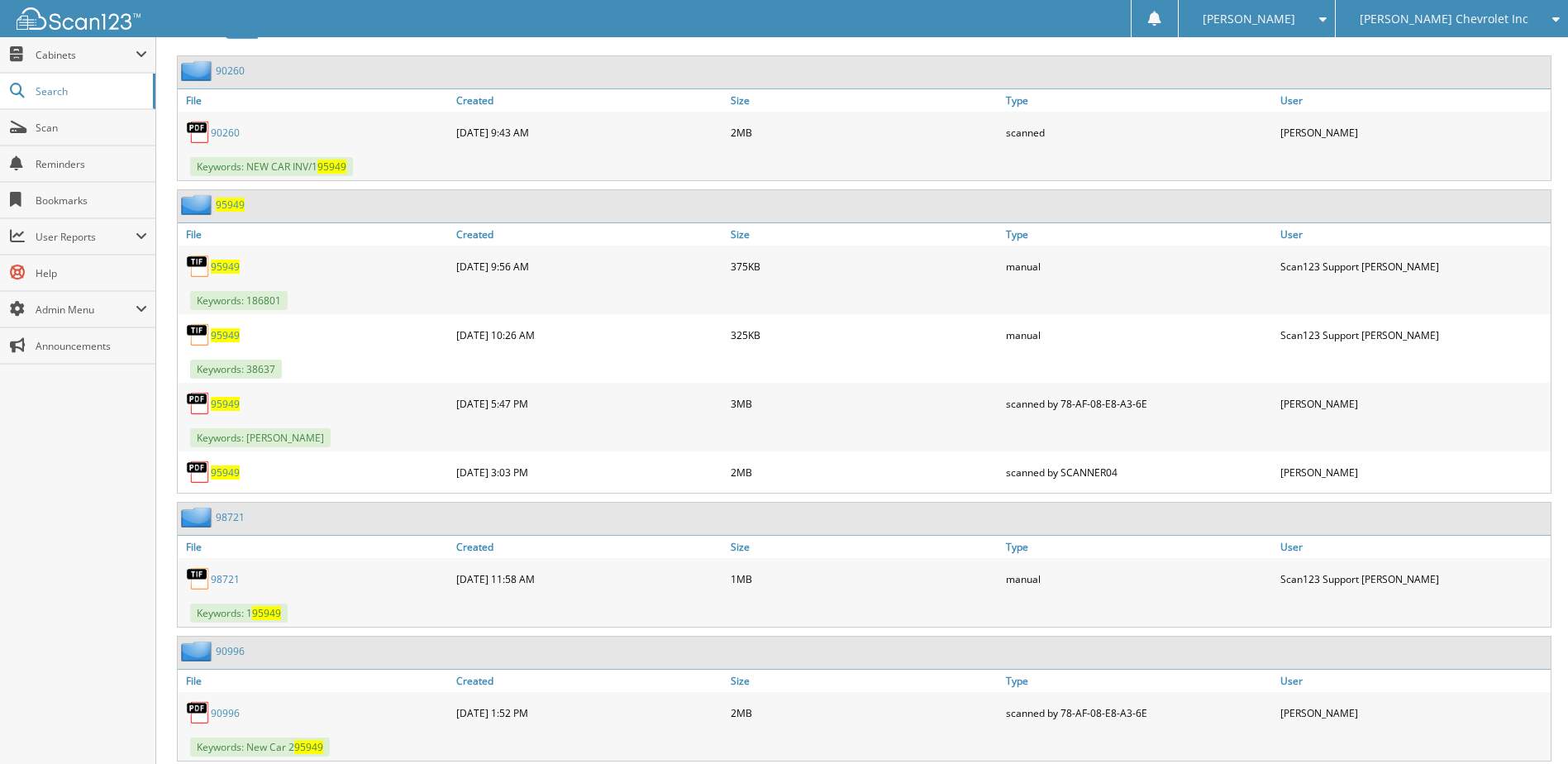
click at [224, 405] on span "95949" at bounding box center [224, 404] width 29 height 14
